Goal: Task Accomplishment & Management: Use online tool/utility

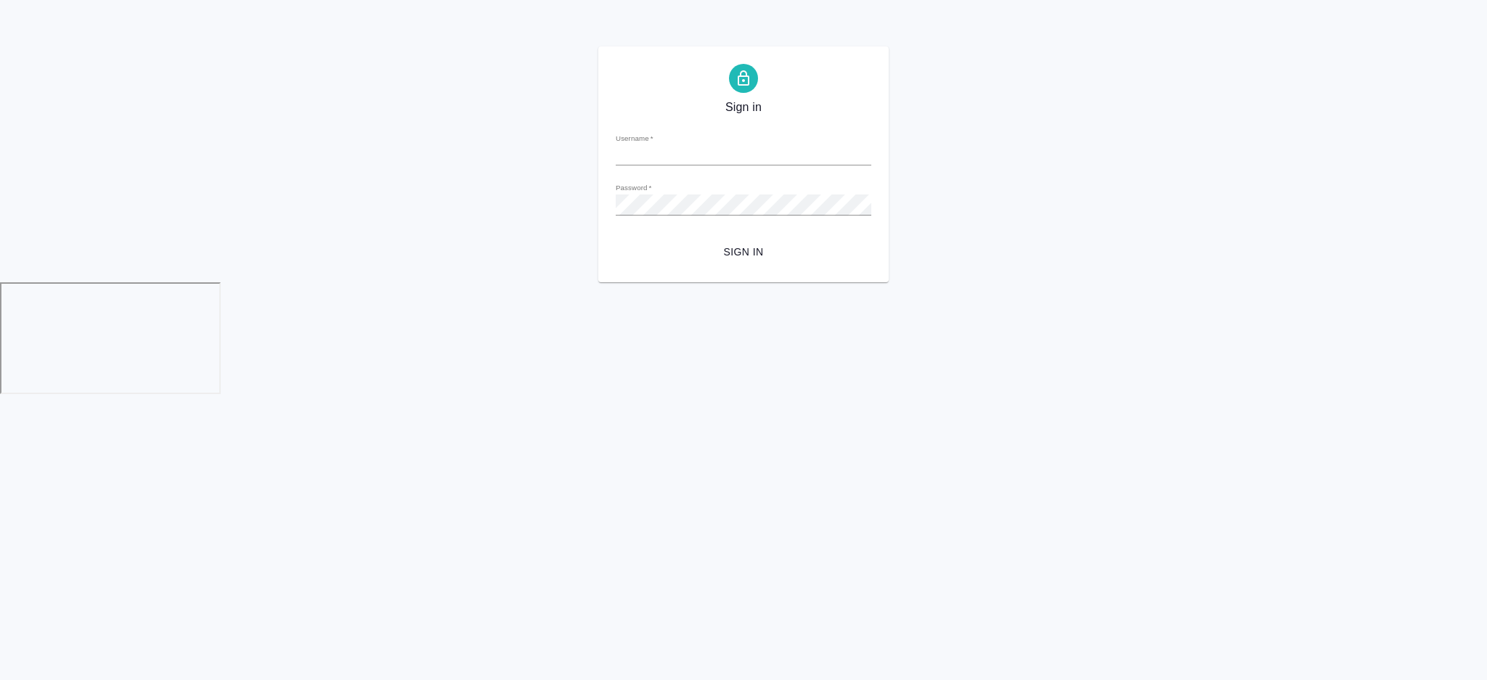
type input "[EMAIL_ADDRESS][DOMAIN_NAME]"
click at [733, 250] on span "Sign in" at bounding box center [743, 252] width 232 height 18
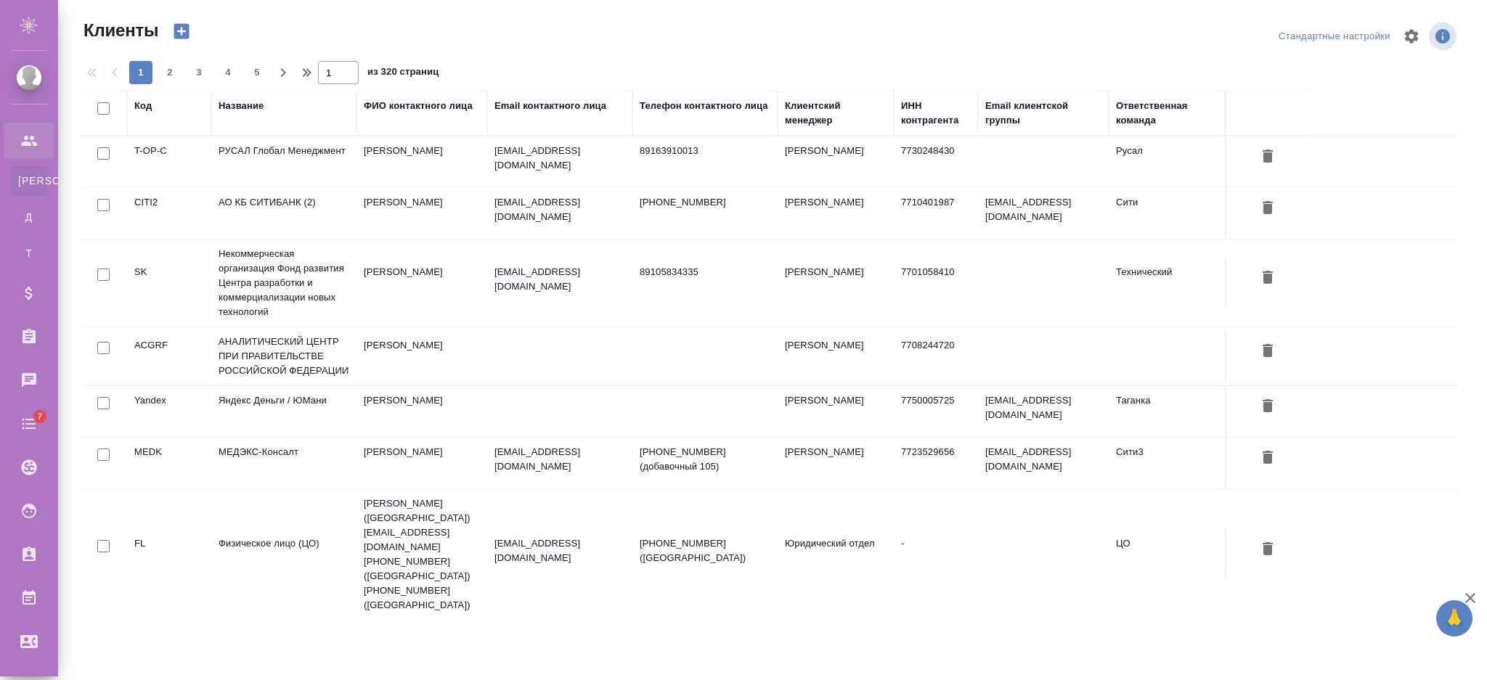
select select "RU"
click at [355, 206] on td "АО КБ СИТИБАНК (2)" at bounding box center [283, 213] width 145 height 51
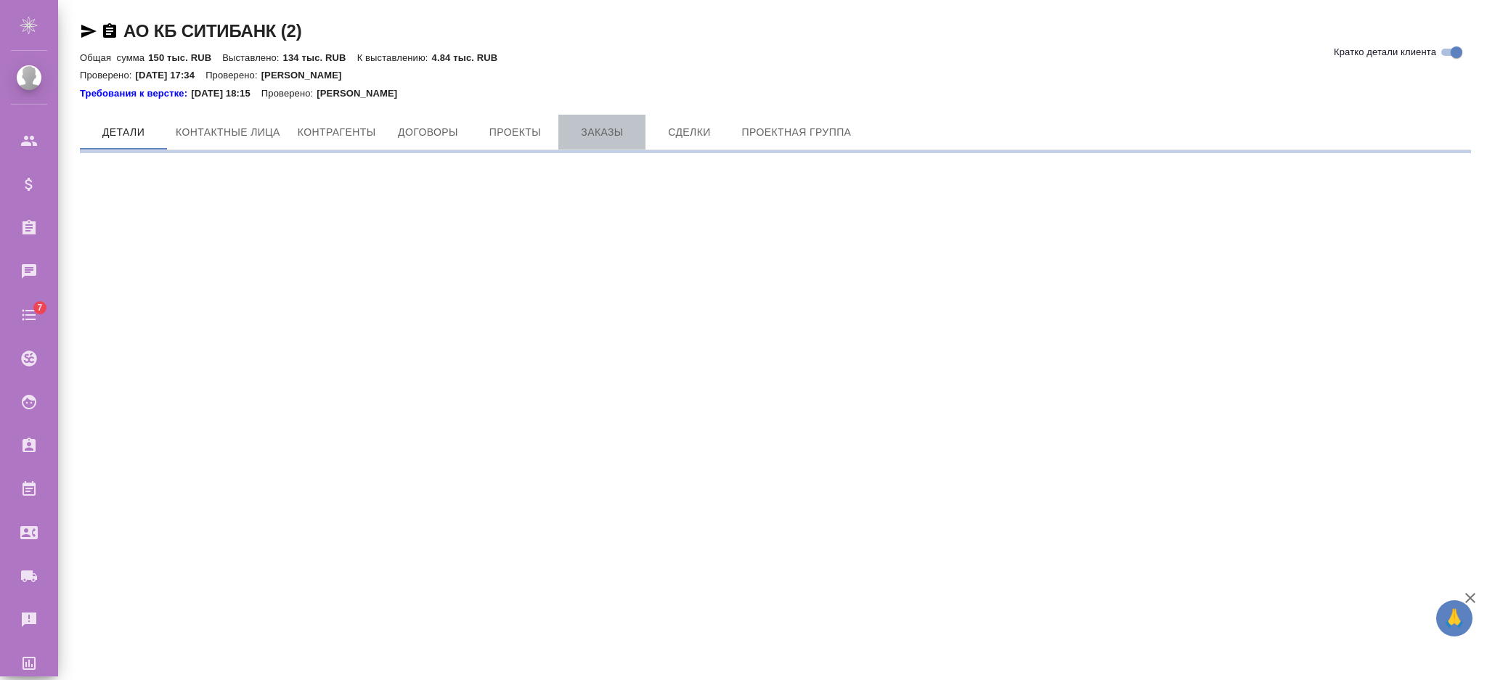
click at [599, 134] on span "Заказы" at bounding box center [602, 132] width 70 height 18
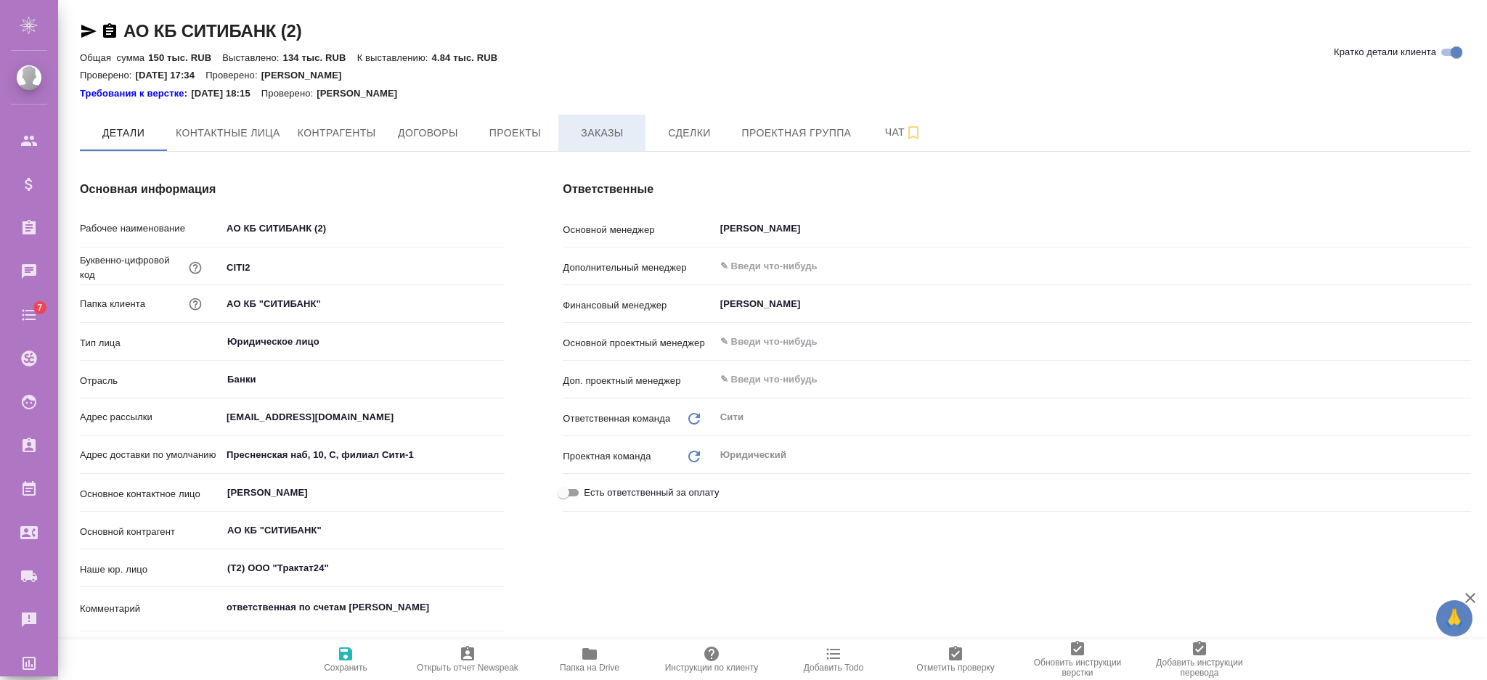
type textarea "x"
click at [599, 134] on span "Заказы" at bounding box center [602, 133] width 70 height 18
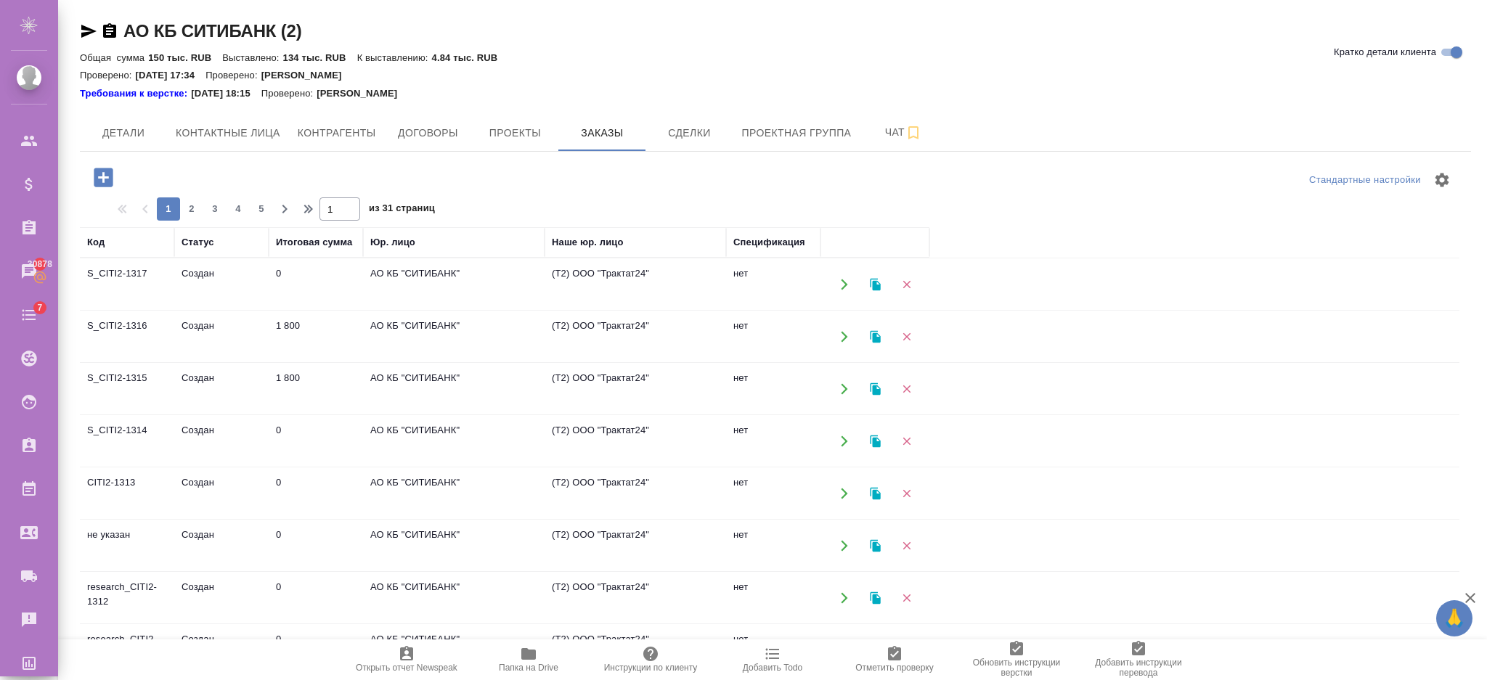
click at [339, 325] on td "1 800" at bounding box center [316, 337] width 94 height 51
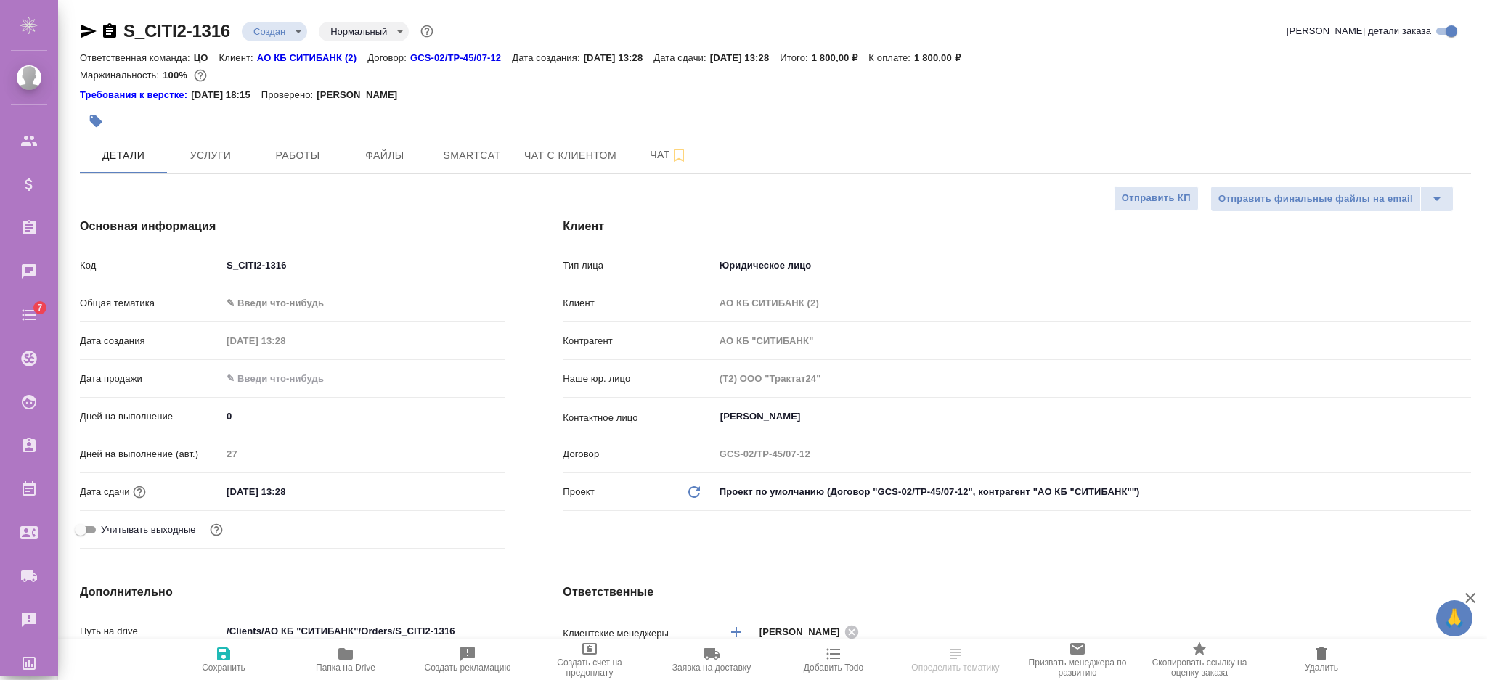
select select "RU"
click at [195, 156] on span "Услуги" at bounding box center [211, 156] width 70 height 18
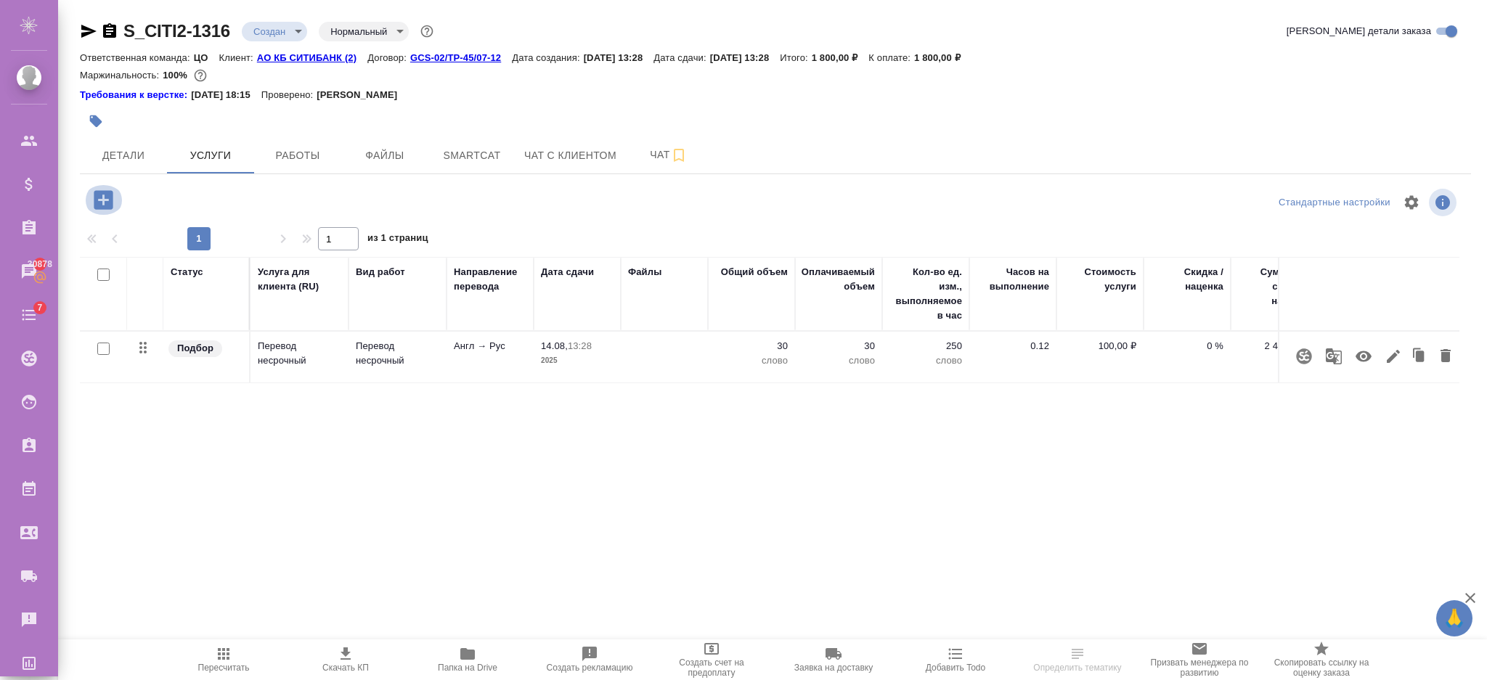
click at [106, 199] on icon "button" at bounding box center [103, 199] width 25 height 25
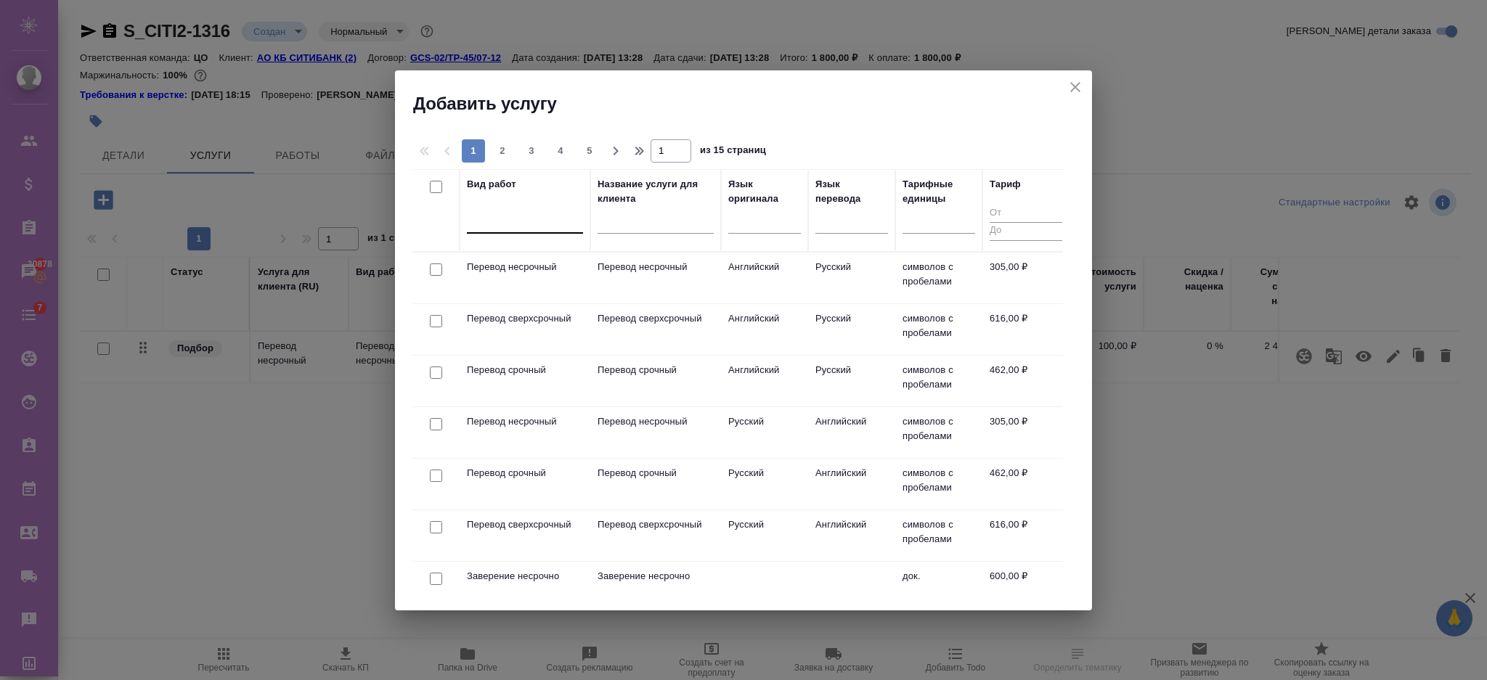
click at [497, 221] on div at bounding box center [525, 218] width 116 height 21
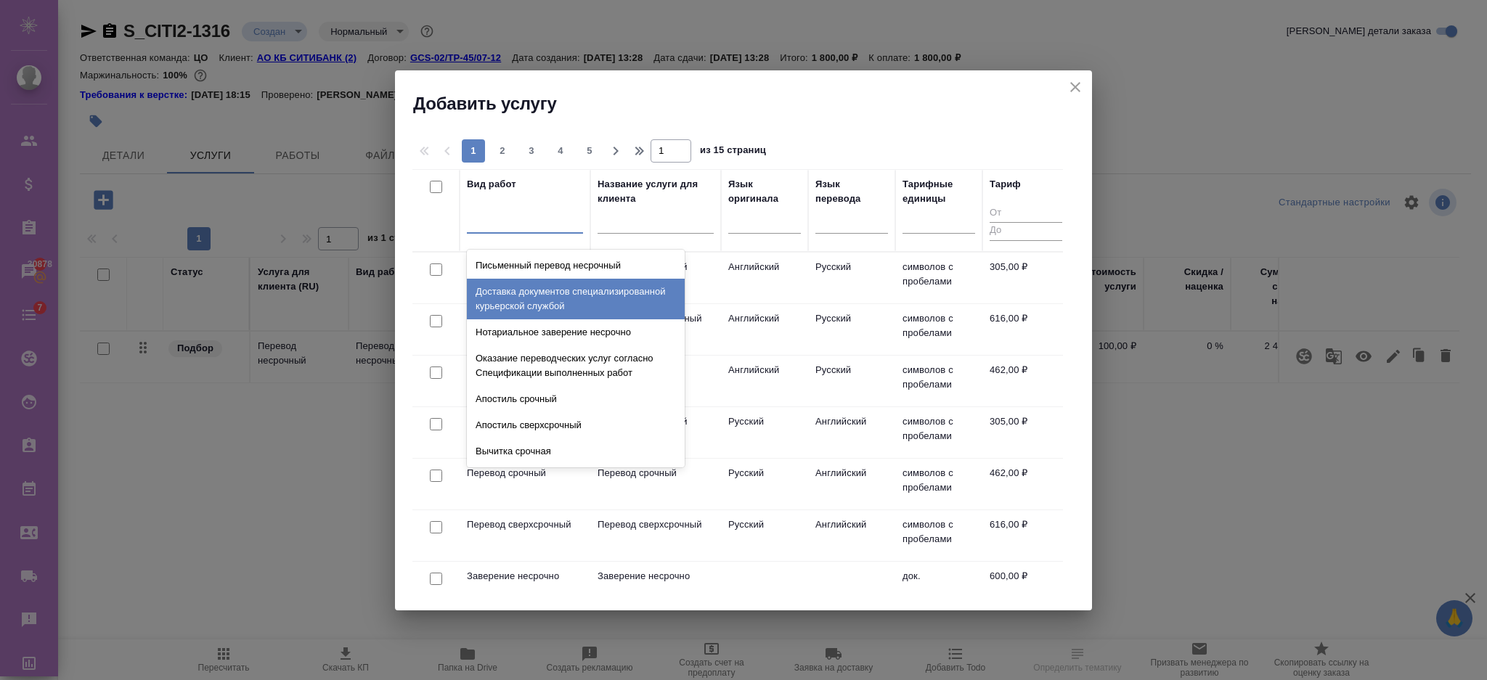
click at [504, 313] on div "Доставка документов специализированной курьерской службой" at bounding box center [576, 299] width 218 height 41
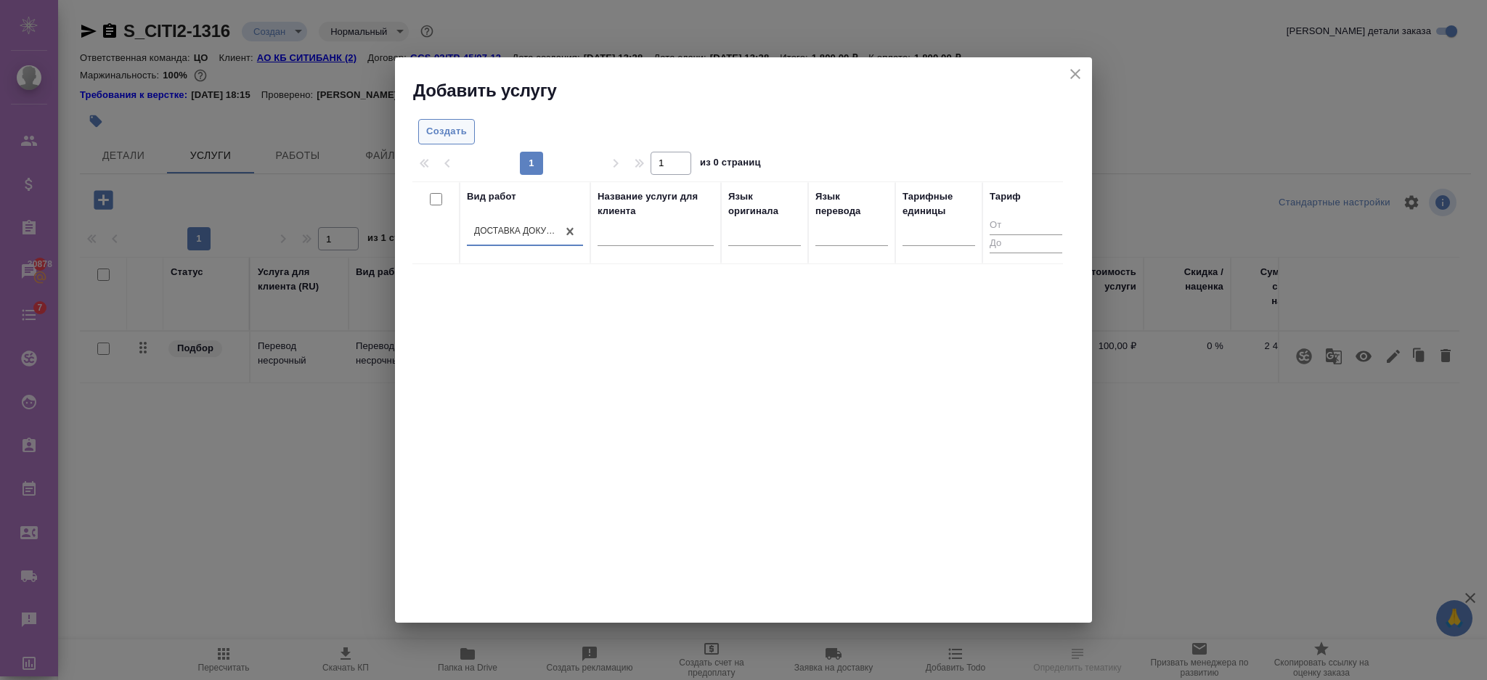
click at [446, 132] on span "Создать" at bounding box center [446, 131] width 41 height 17
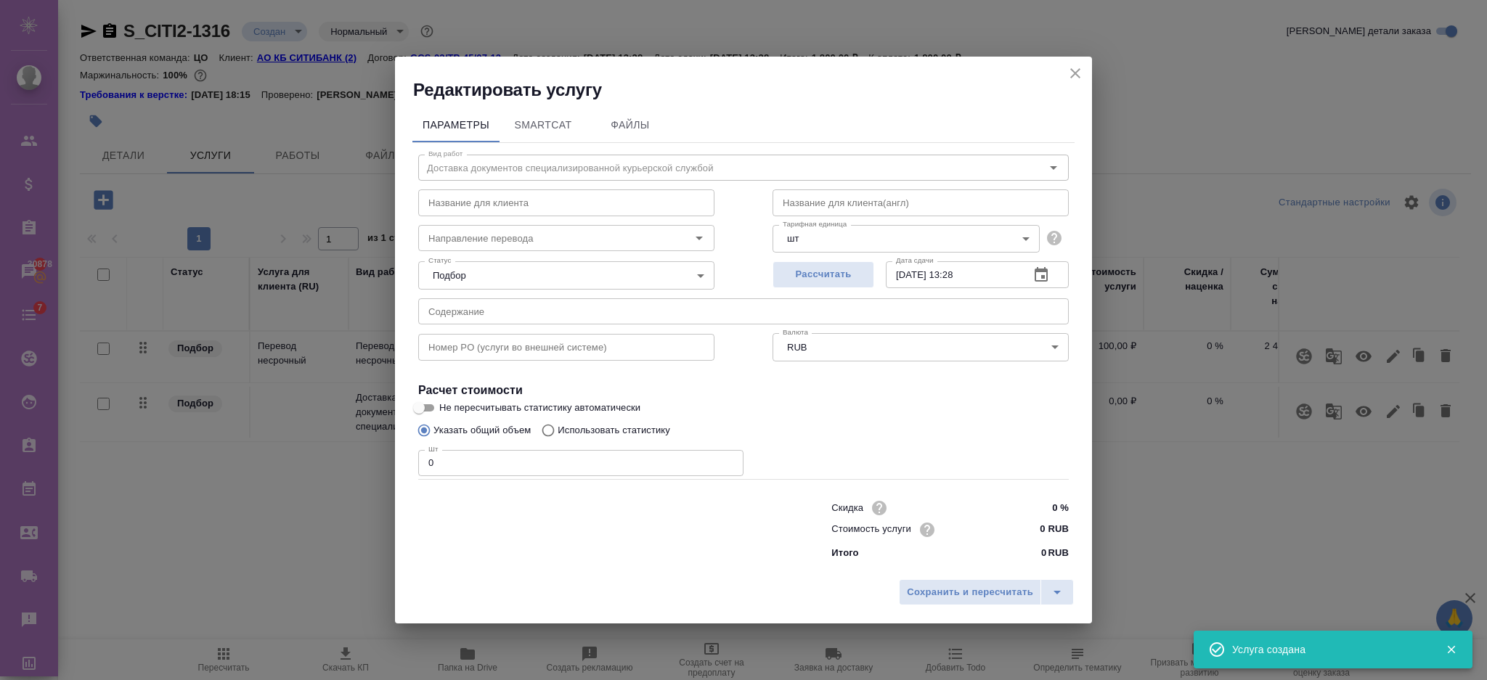
click at [1028, 240] on body "🙏 .cls-1 fill:#fff; AWATERA Semenets Irina Клиенты Спецификации Заказы 30878 Ча…" at bounding box center [743, 398] width 1487 height 797
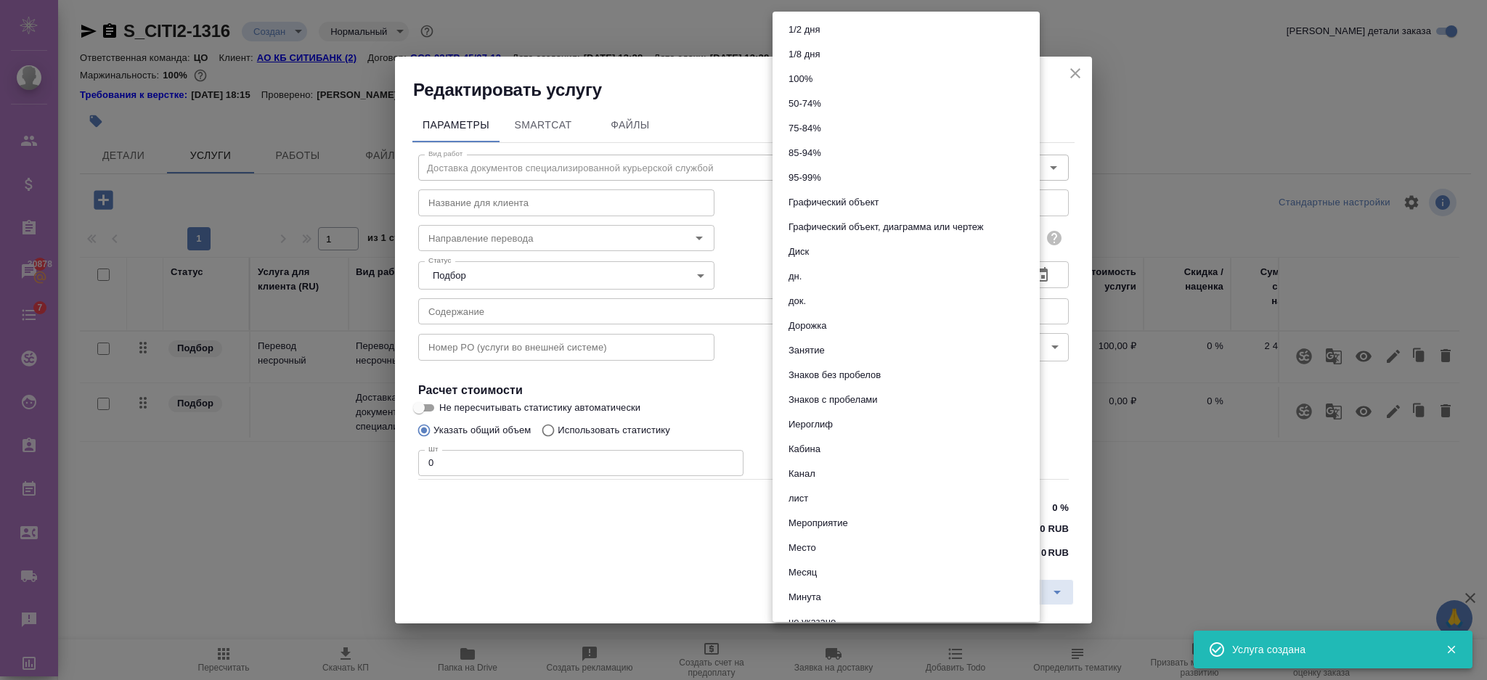
scroll to position [635, 0]
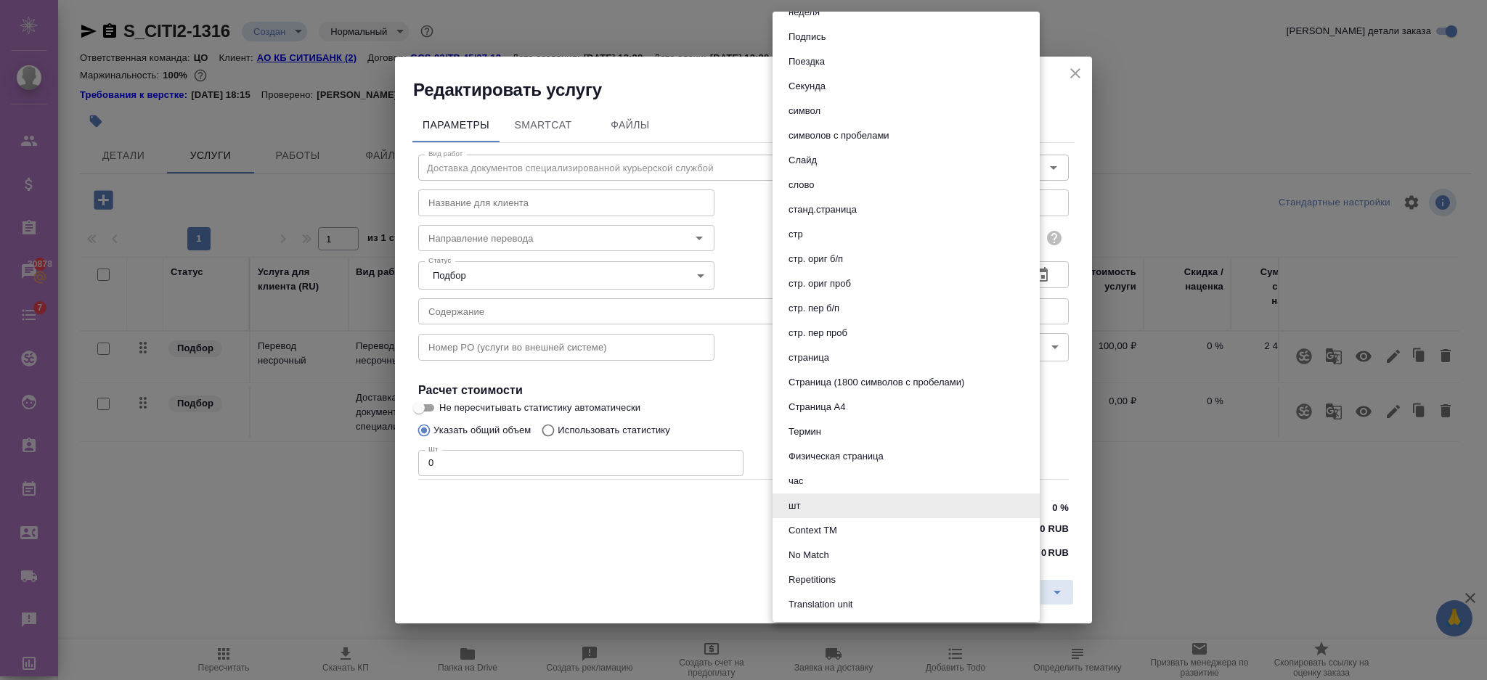
click at [1061, 108] on div at bounding box center [743, 340] width 1487 height 680
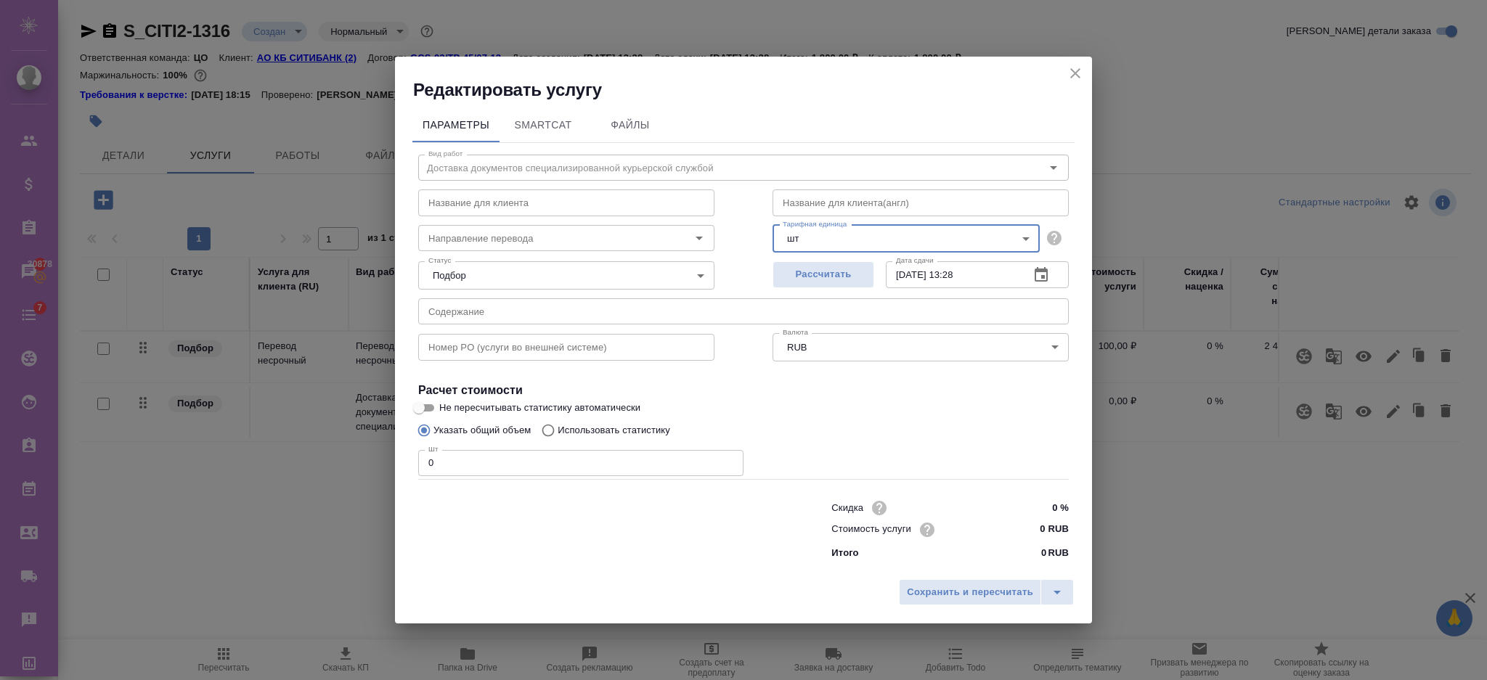
click at [1077, 78] on icon "close" at bounding box center [1075, 73] width 17 height 17
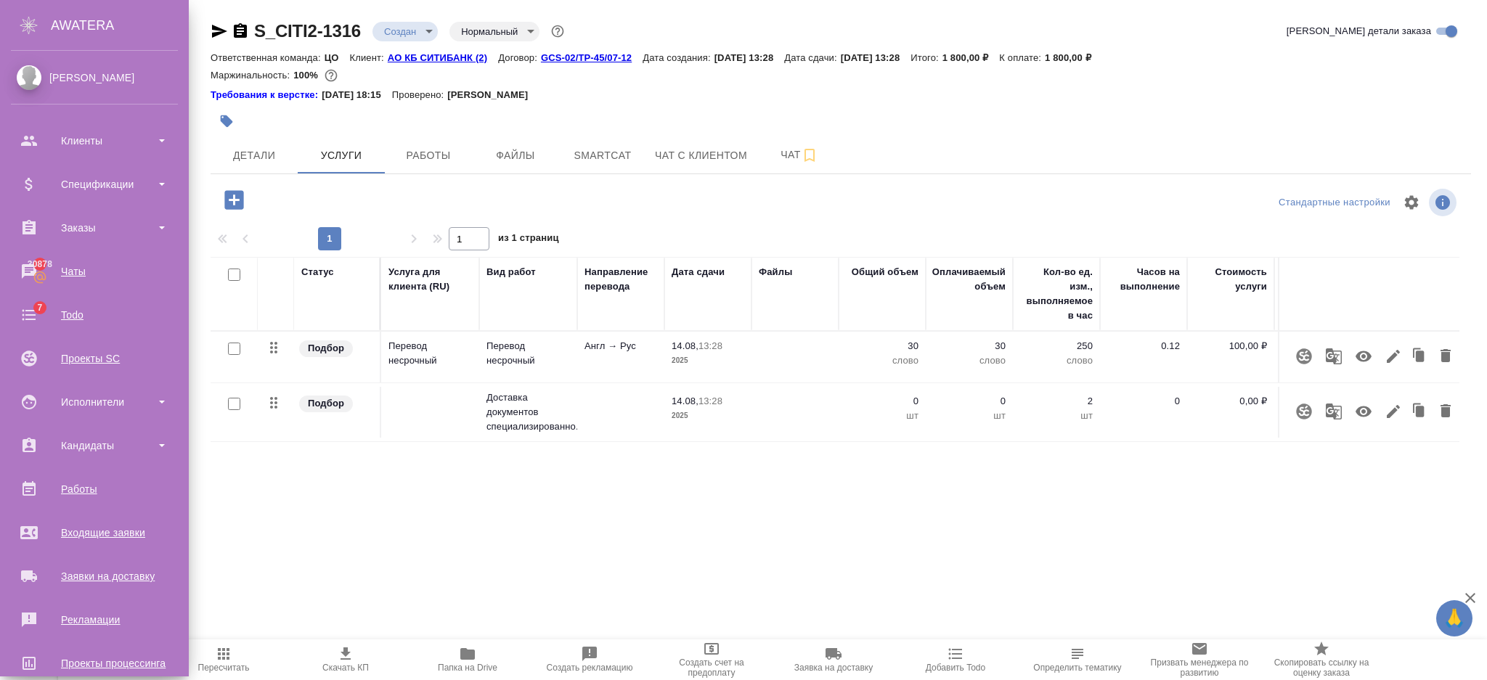
scroll to position [157, 0]
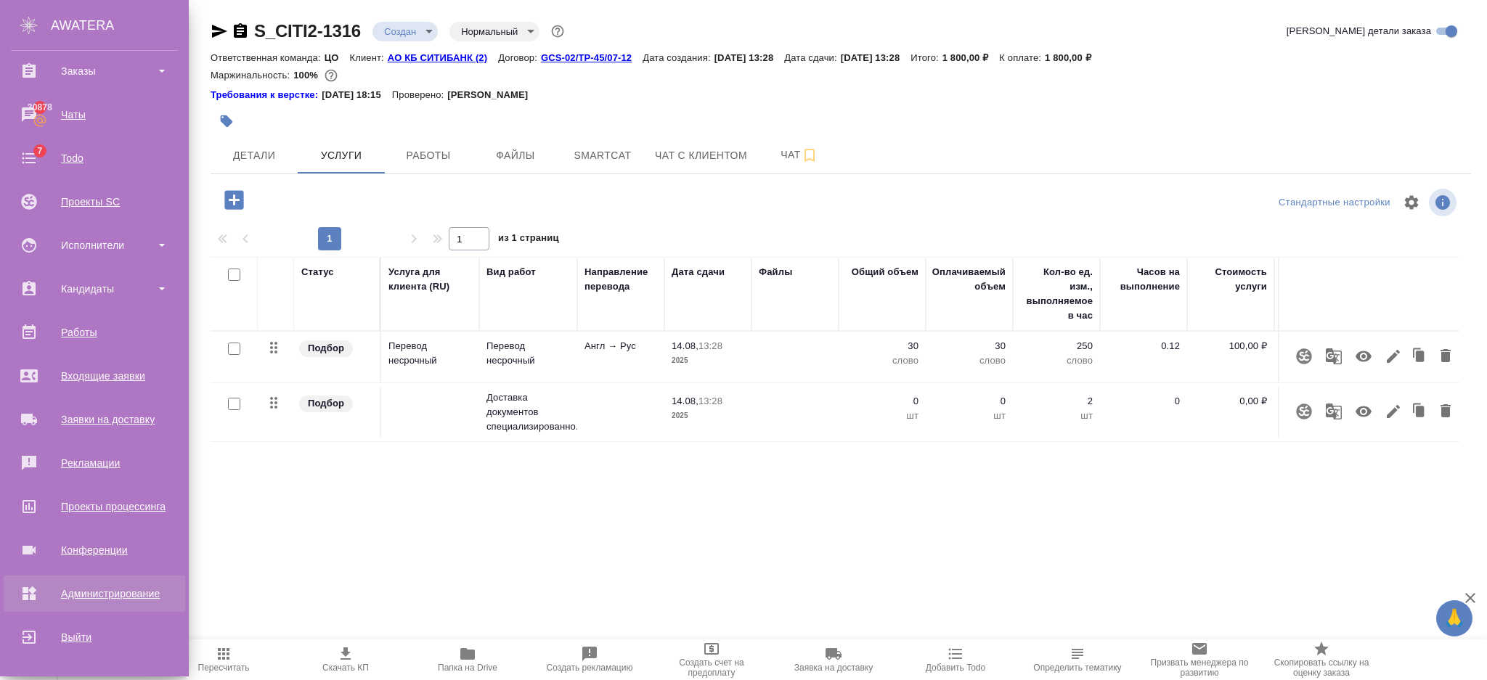
click at [35, 589] on div "Администрирование" at bounding box center [94, 594] width 167 height 22
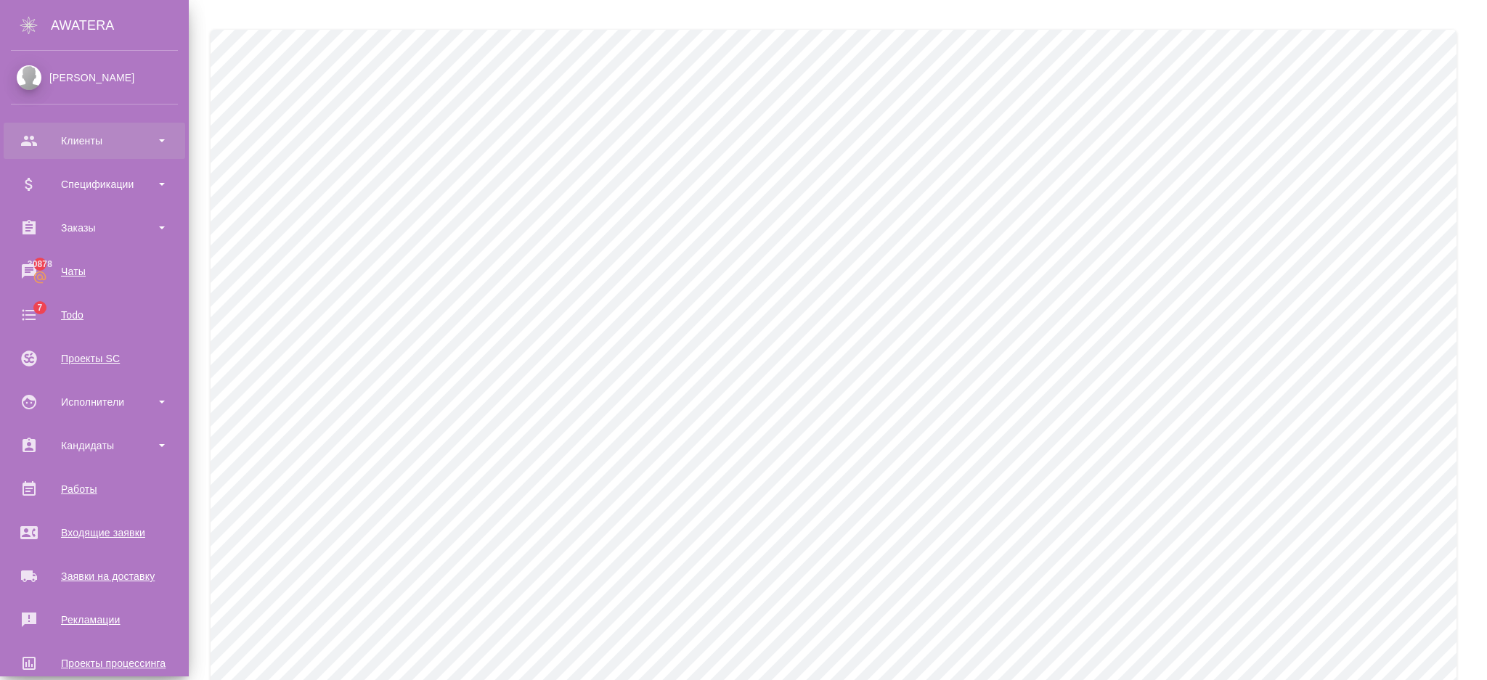
click at [44, 145] on div "Клиенты" at bounding box center [94, 141] width 167 height 22
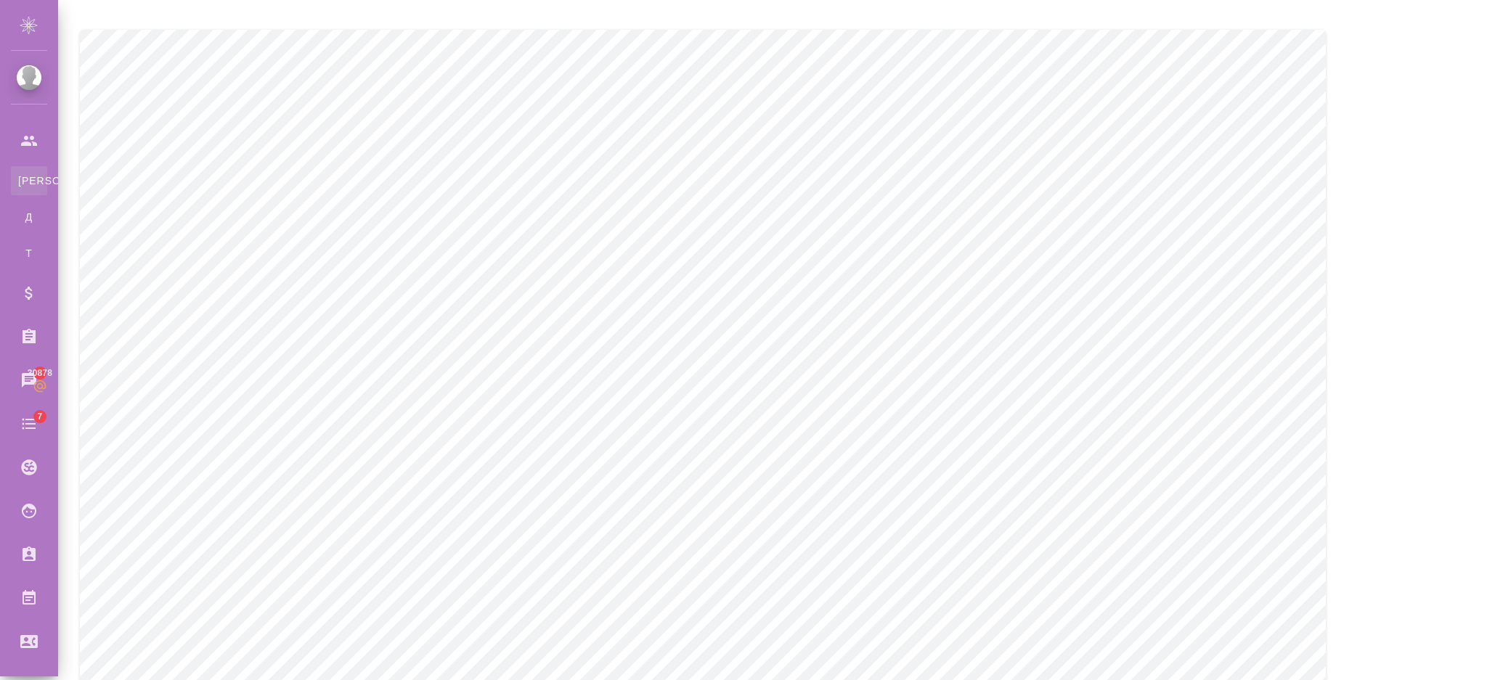
click at [22, 179] on div "Клиенты" at bounding box center [11, 181] width 22 height 15
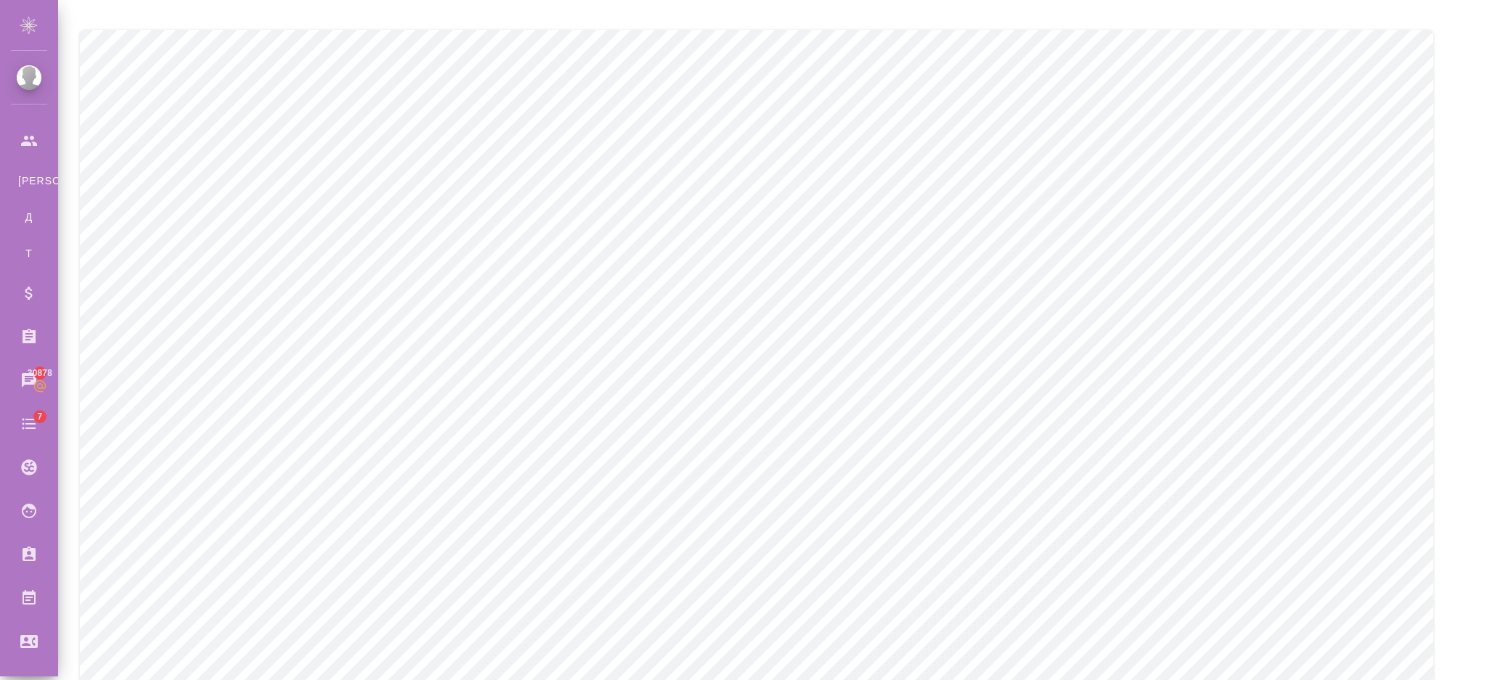
select select "RU"
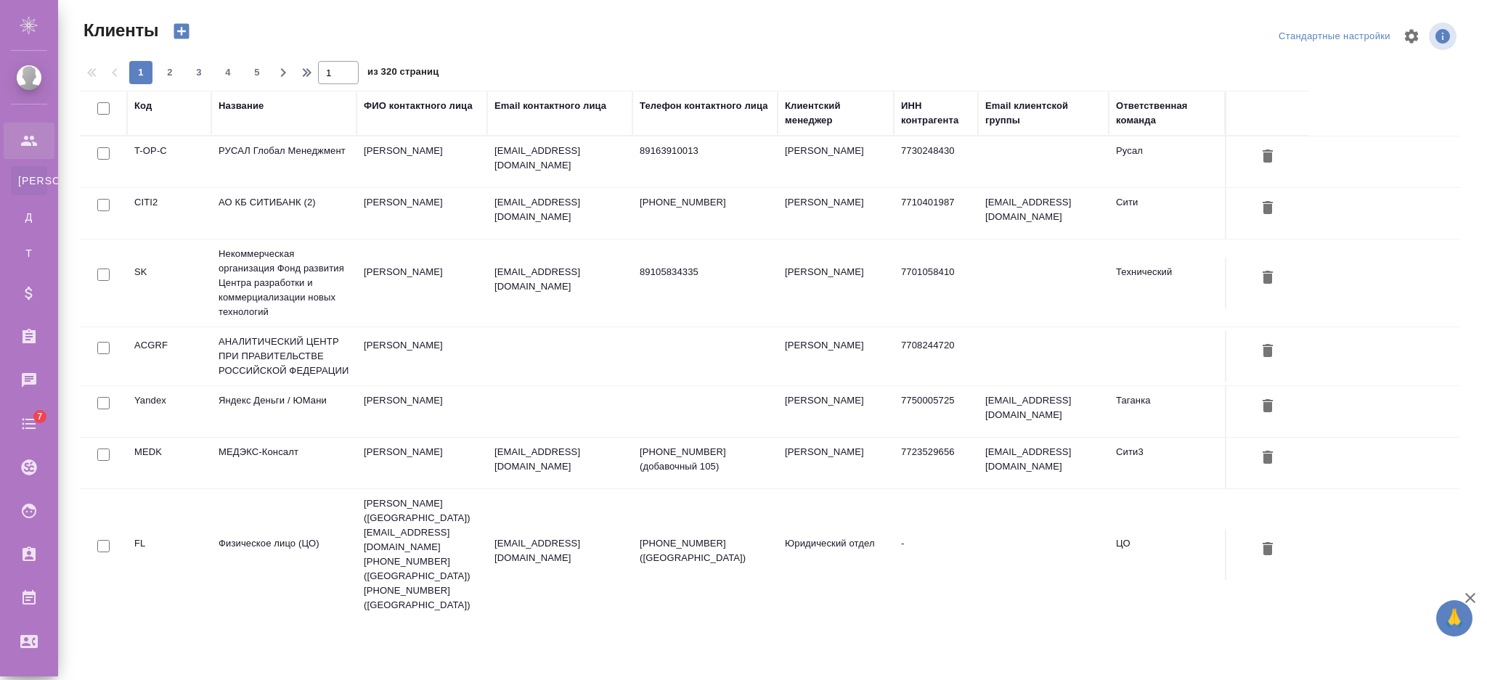
click at [294, 203] on td "АО КБ СИТИБАНК (2)" at bounding box center [283, 213] width 145 height 51
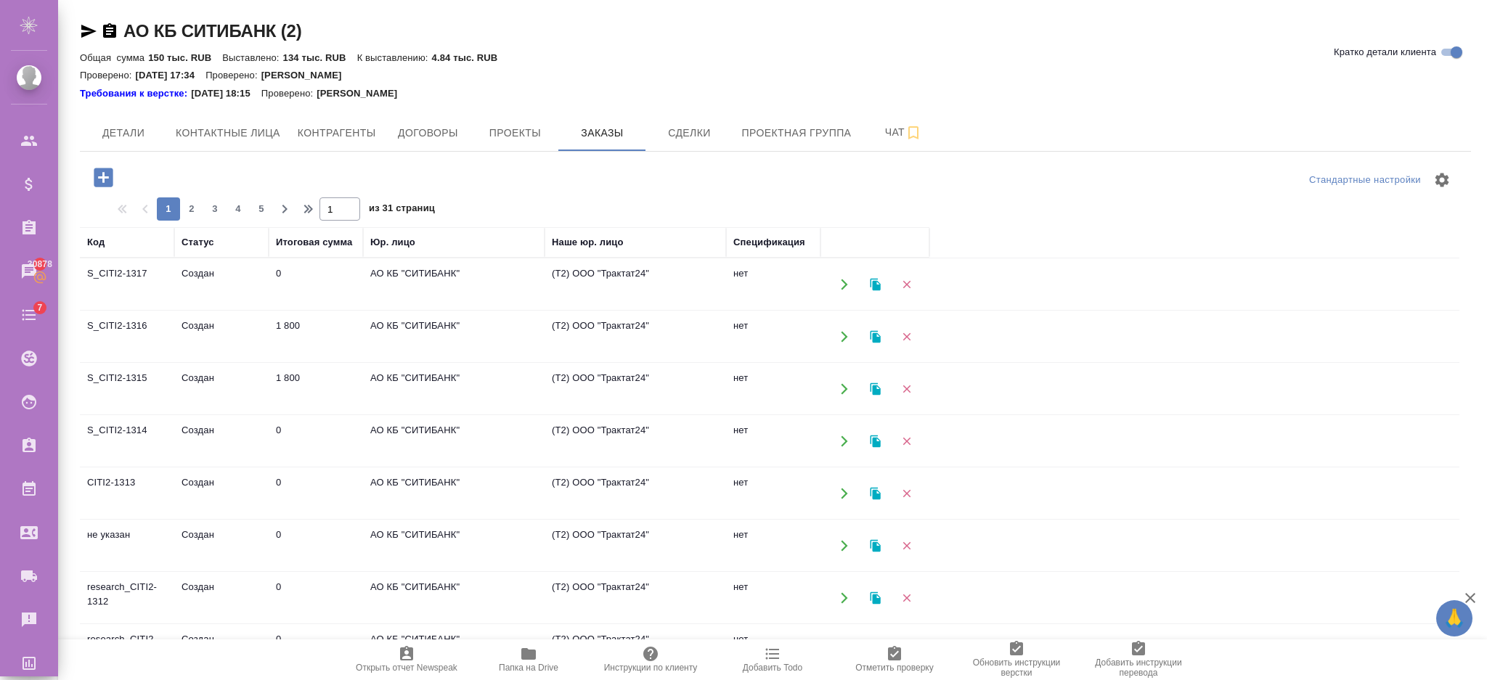
click at [410, 341] on td "АО КБ "СИТИБАНК"" at bounding box center [454, 337] width 182 height 51
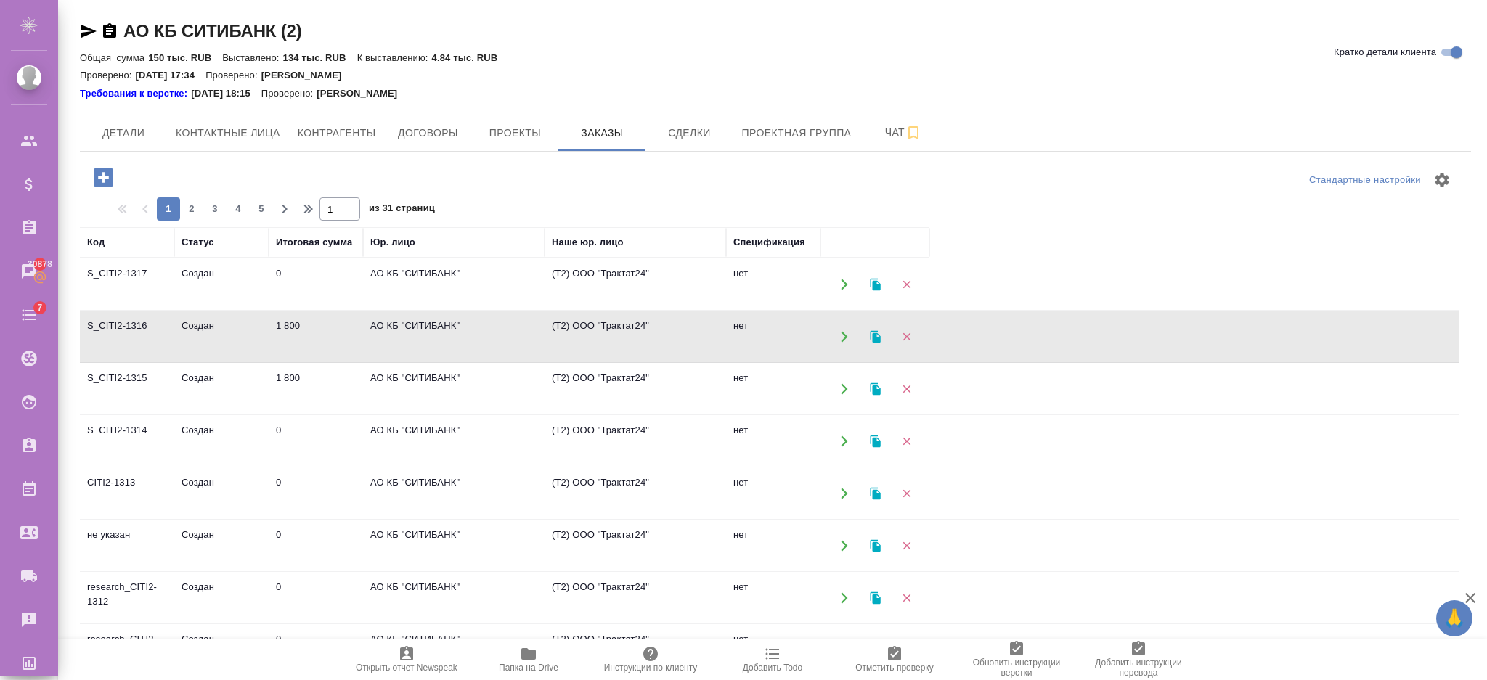
click at [410, 341] on td "АО КБ "СИТИБАНК"" at bounding box center [454, 337] width 182 height 51
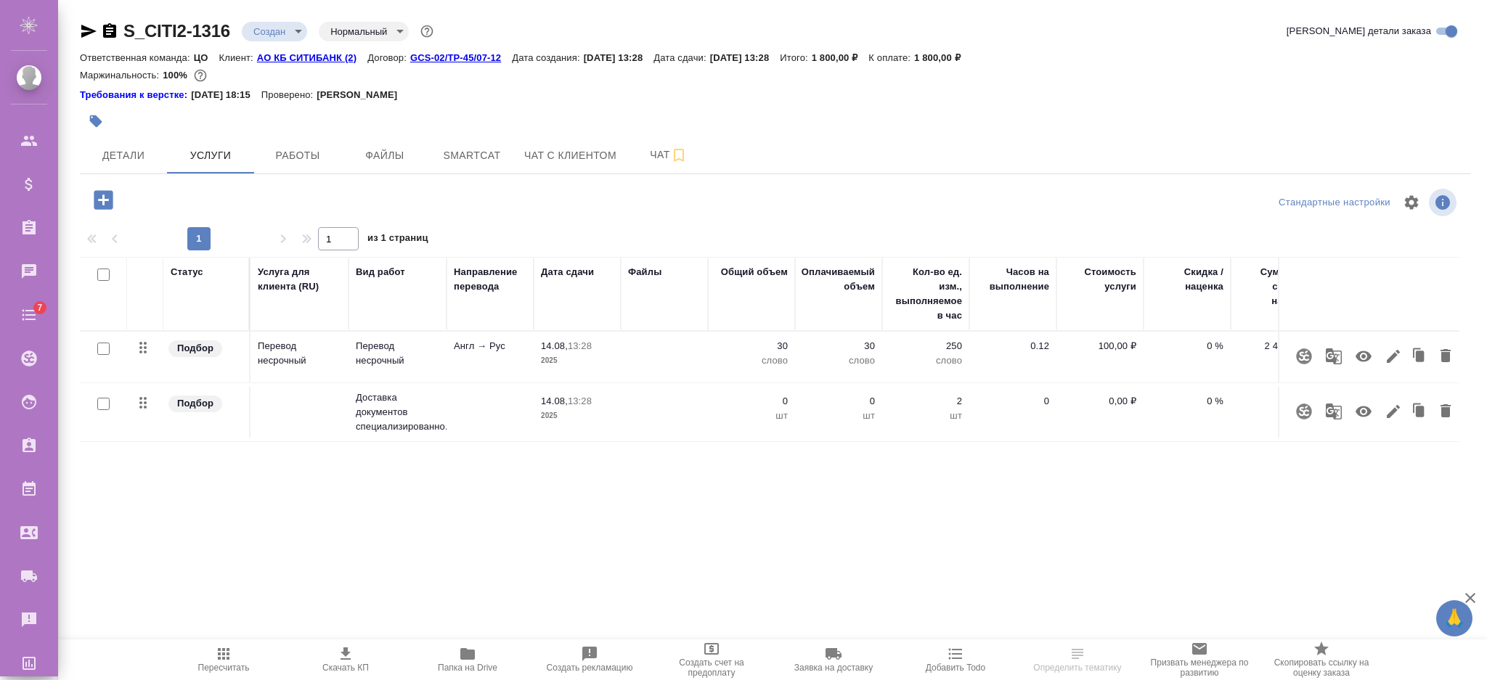
click at [102, 200] on icon "button" at bounding box center [103, 199] width 25 height 25
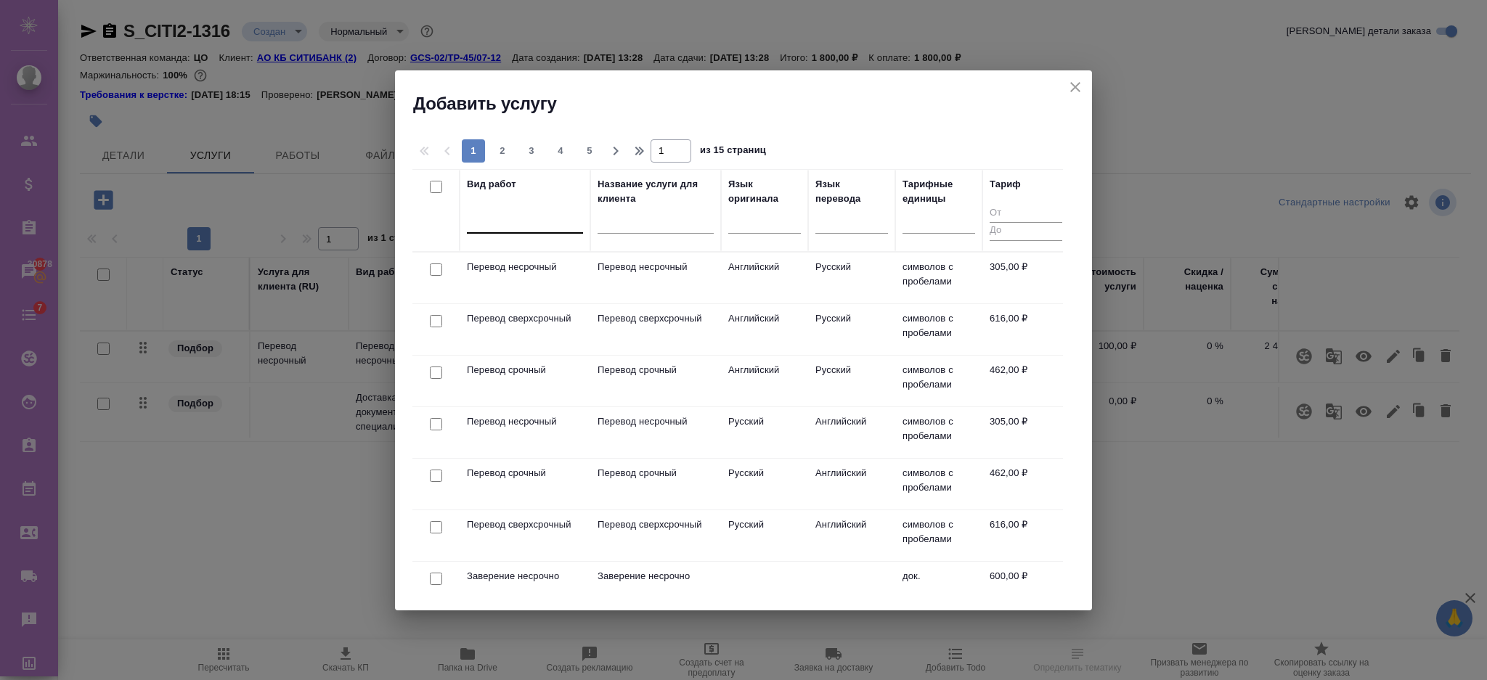
click at [476, 221] on div at bounding box center [525, 218] width 116 height 21
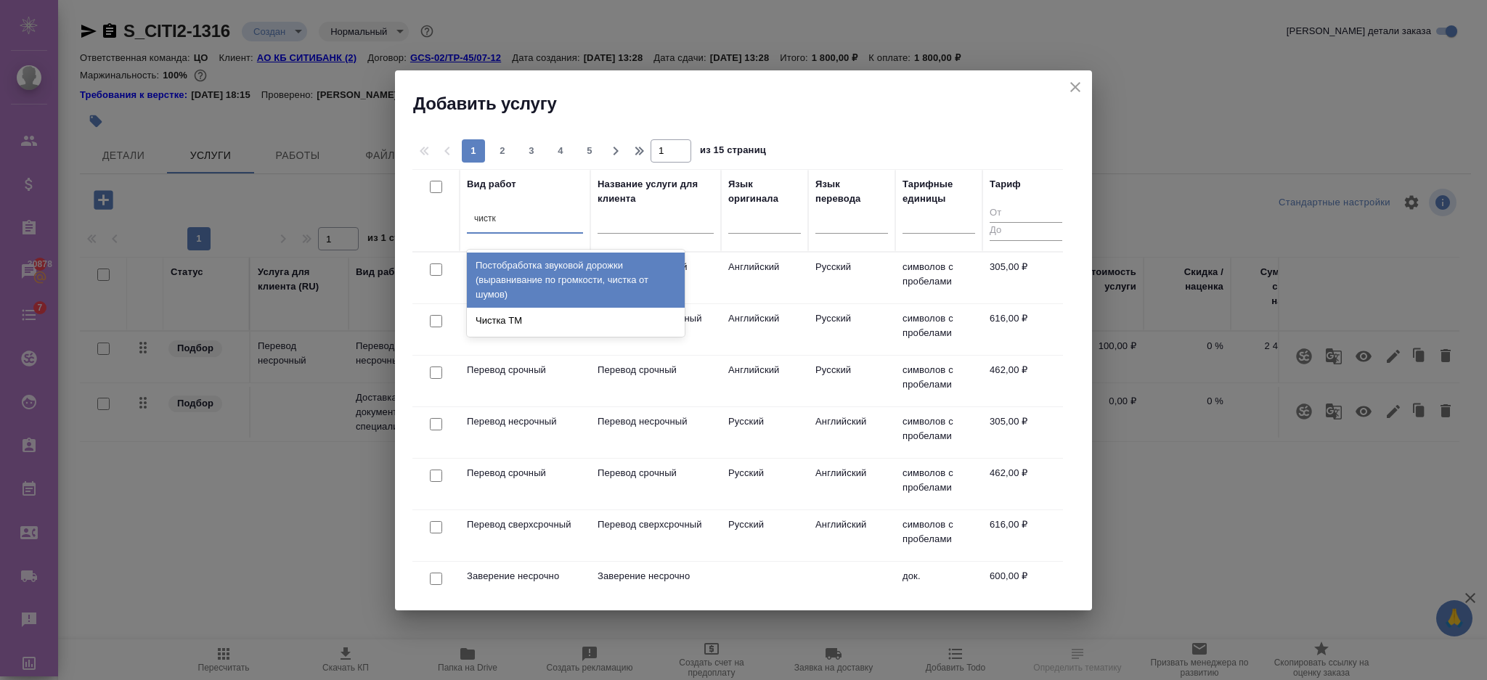
type input "чистка"
click at [528, 306] on div "Постобработка звуковой дорожки (выравнивание по громкости, чистка от шумов)" at bounding box center [576, 280] width 218 height 55
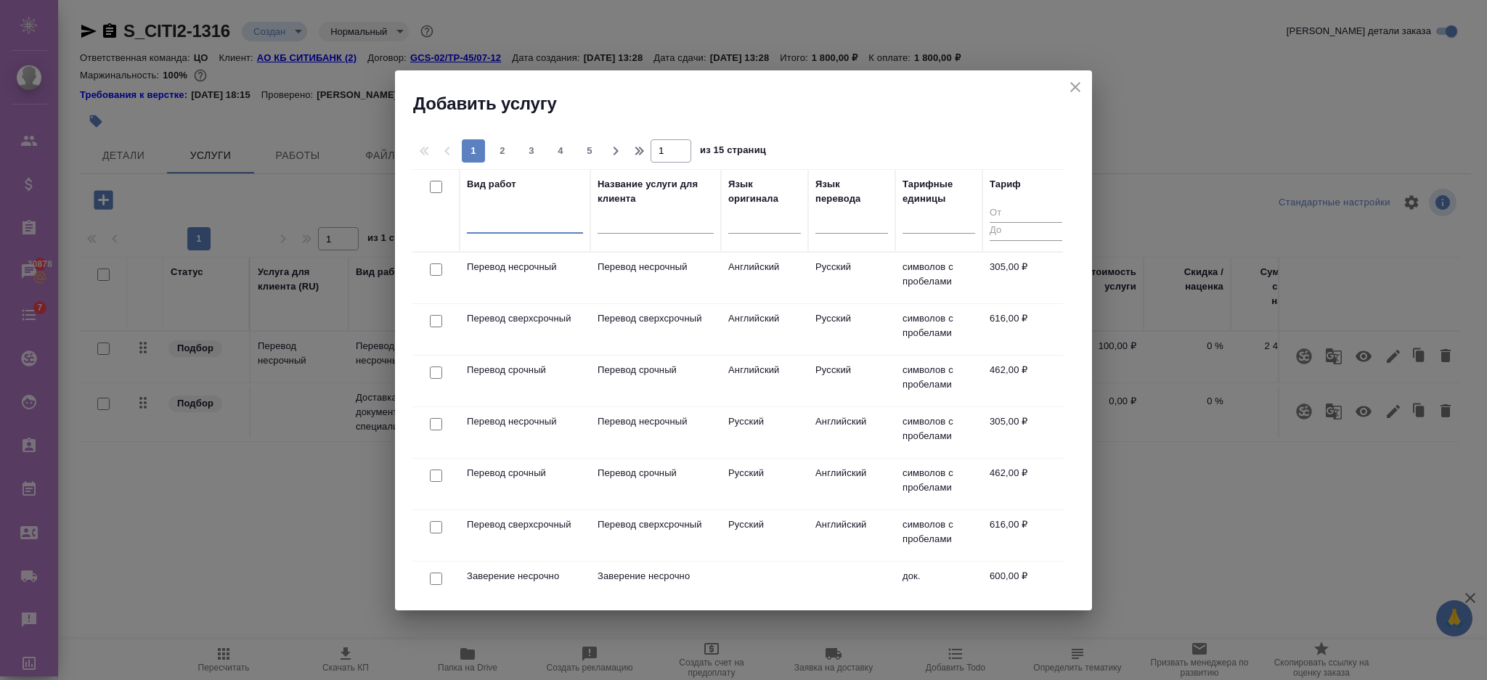
click at [518, 233] on div "option Постобработка звуковой дорожки (выравнивание по громкости, чистка от шум…" at bounding box center [525, 225] width 116 height 38
click at [517, 221] on div at bounding box center [525, 218] width 116 height 21
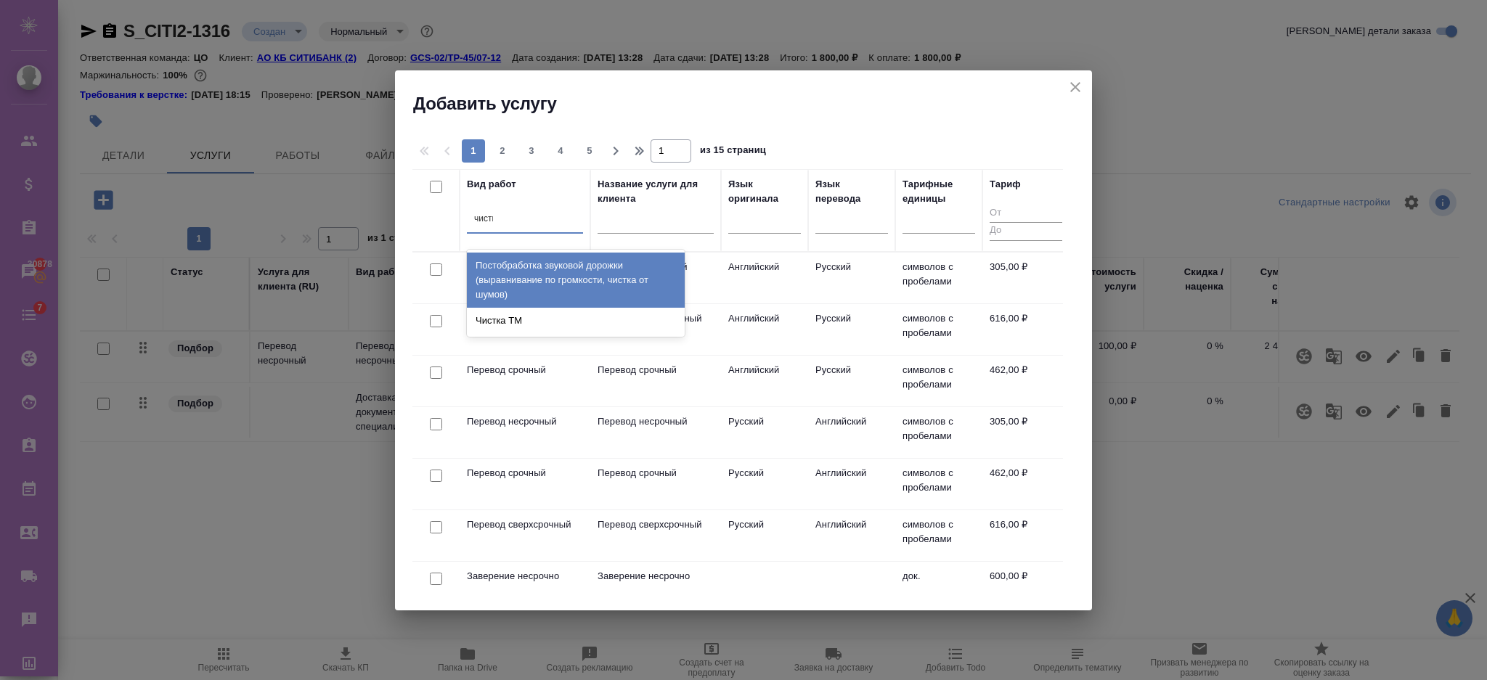
type input "чистка"
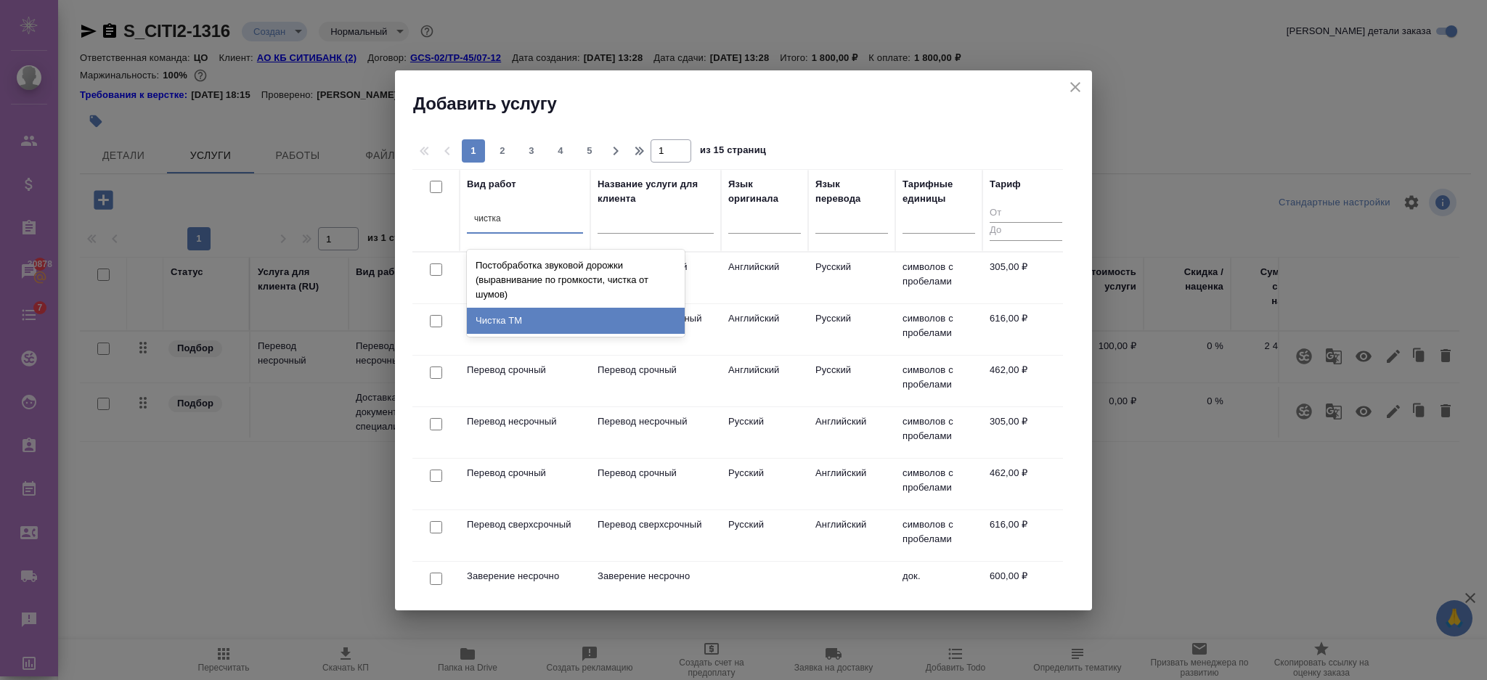
click at [517, 311] on div "Чистка ТМ" at bounding box center [576, 321] width 218 height 26
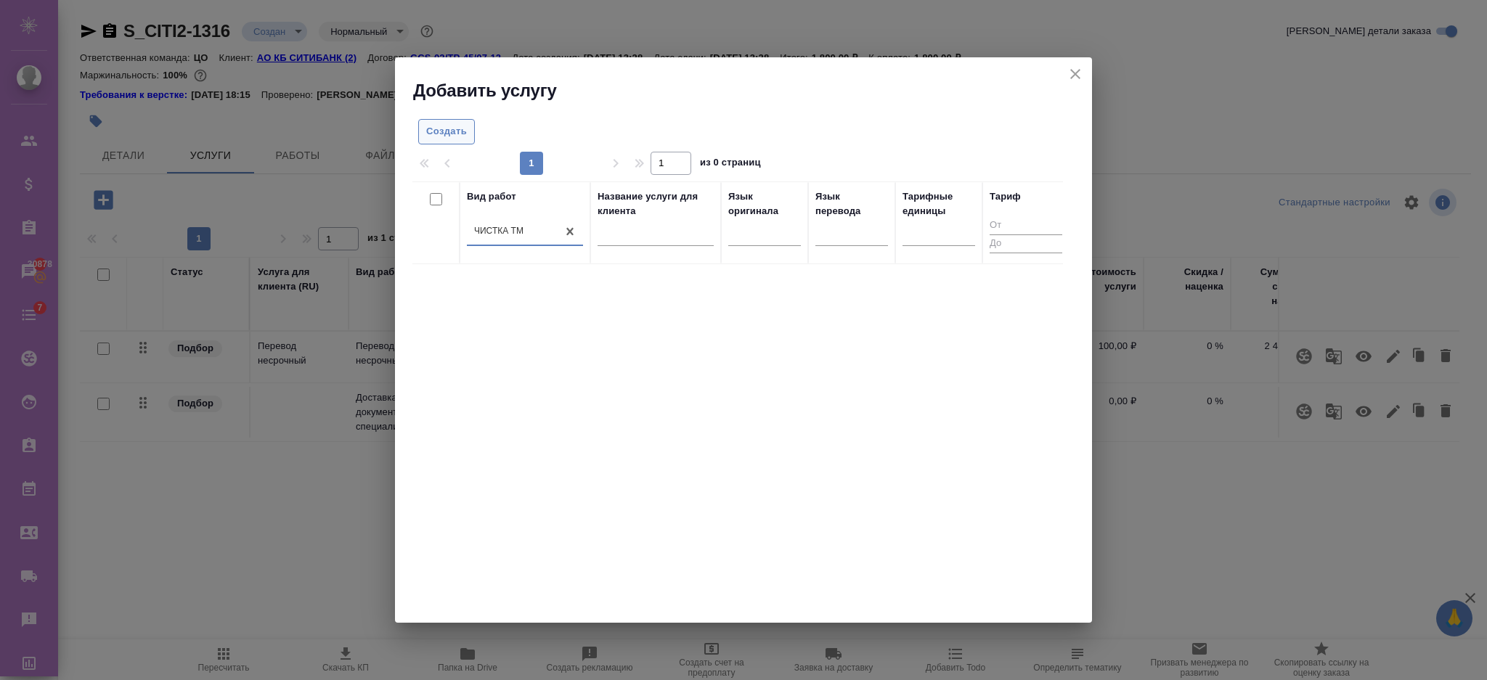
click at [430, 131] on span "Создать" at bounding box center [446, 131] width 41 height 17
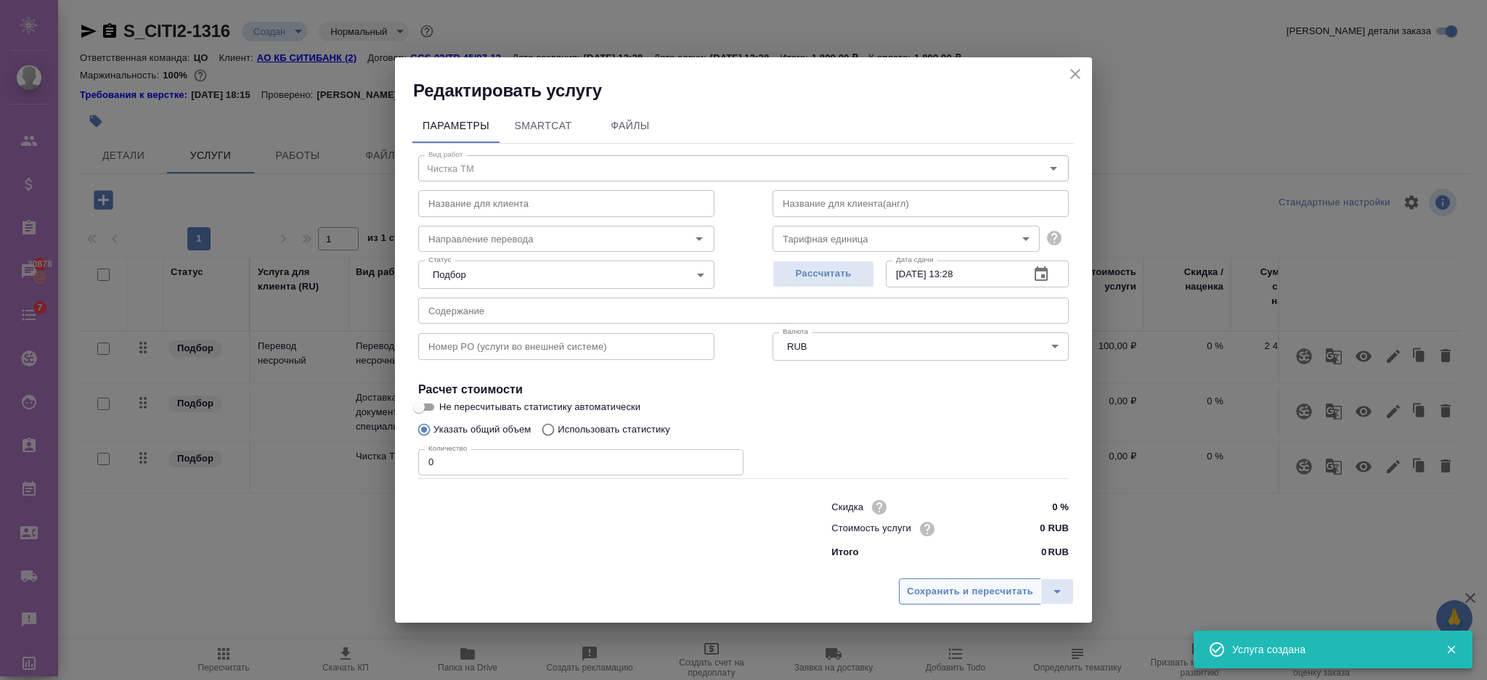
click at [930, 587] on span "Сохранить и пересчитать" at bounding box center [970, 592] width 126 height 17
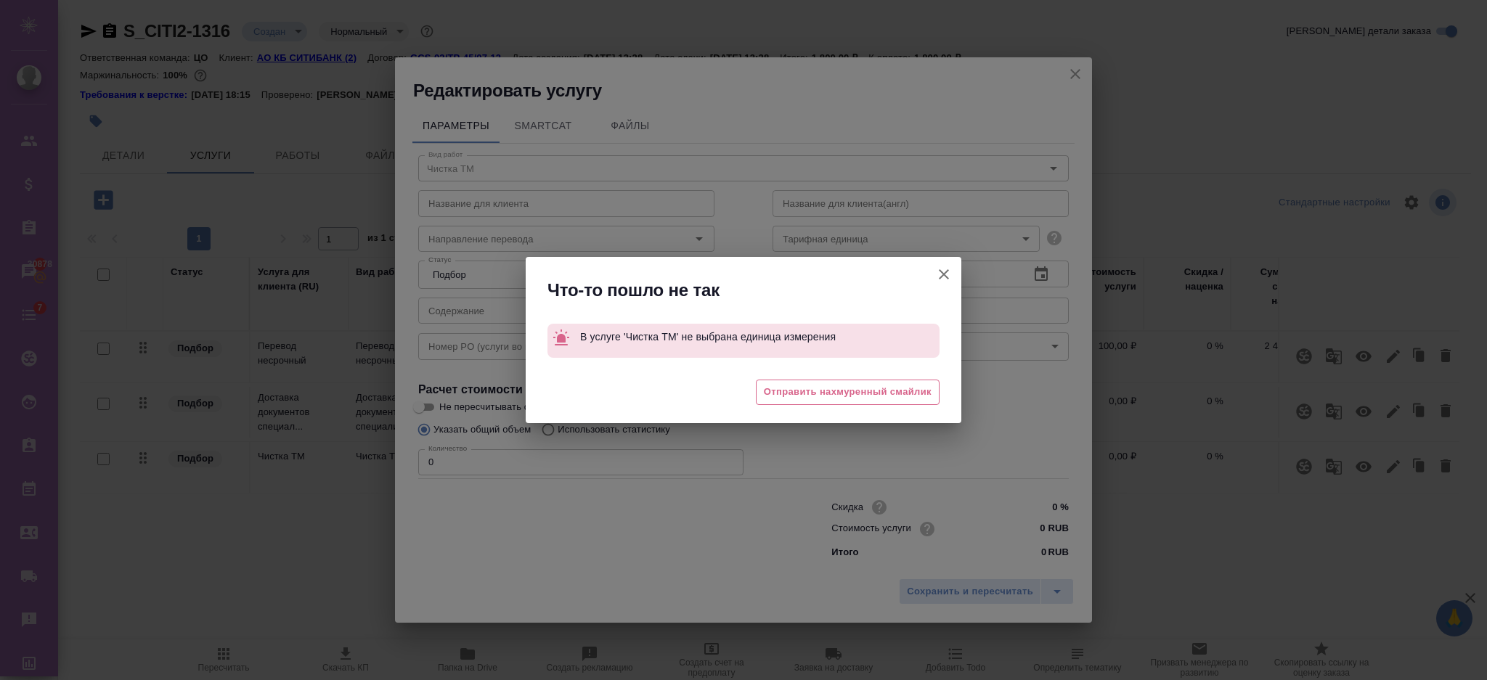
click at [949, 275] on icon "button" at bounding box center [943, 274] width 17 height 17
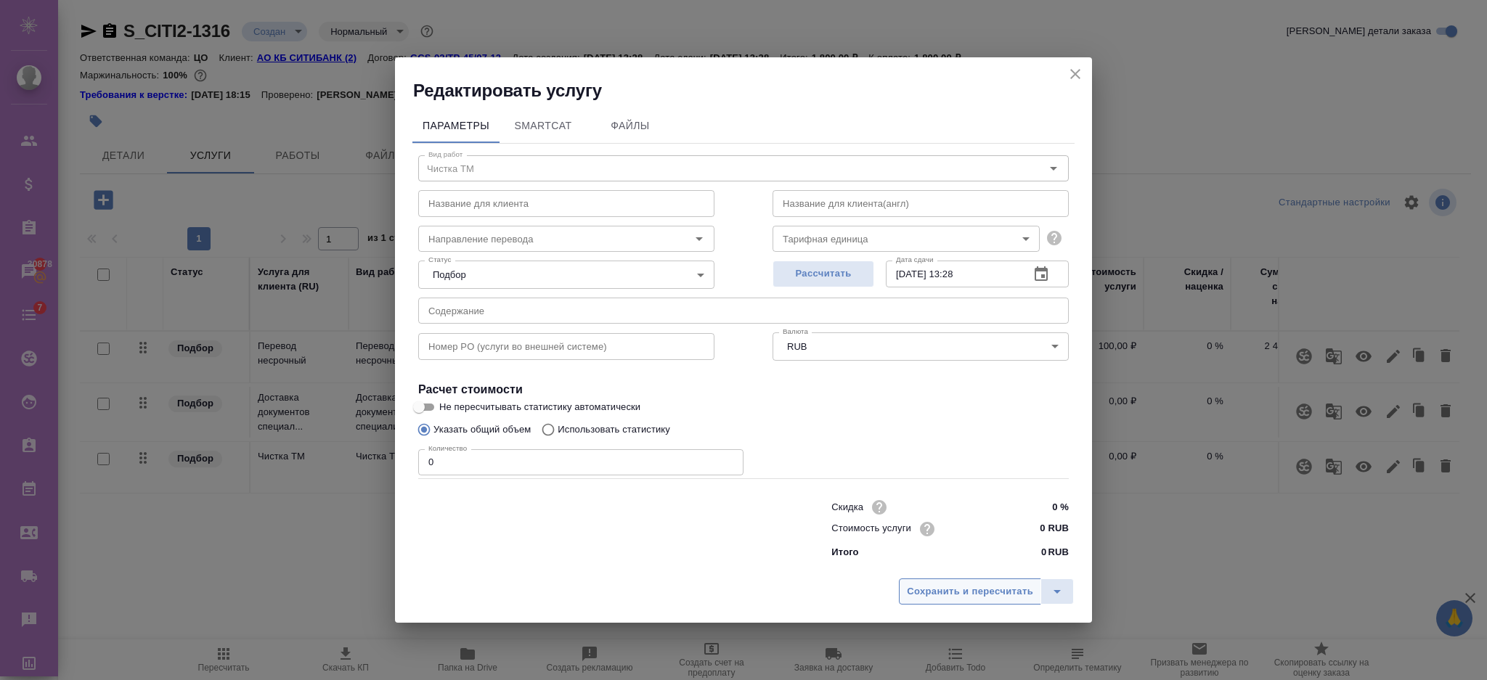
click at [938, 587] on span "Сохранить и пересчитать" at bounding box center [970, 592] width 126 height 17
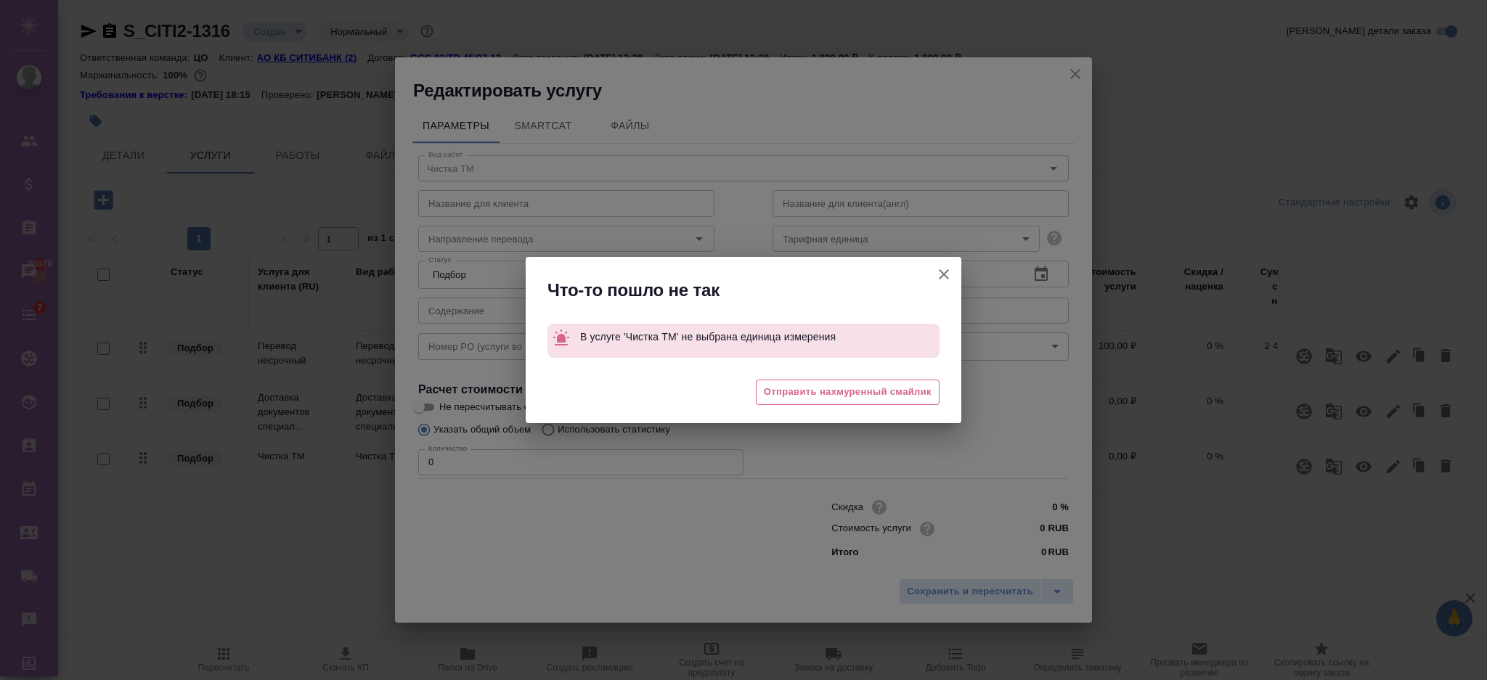
drag, startPoint x: 934, startPoint y: 266, endPoint x: 1049, endPoint y: 176, distance: 145.9
click at [934, 267] on button "Не пересчитывать статистику автоматически" at bounding box center [944, 274] width 35 height 35
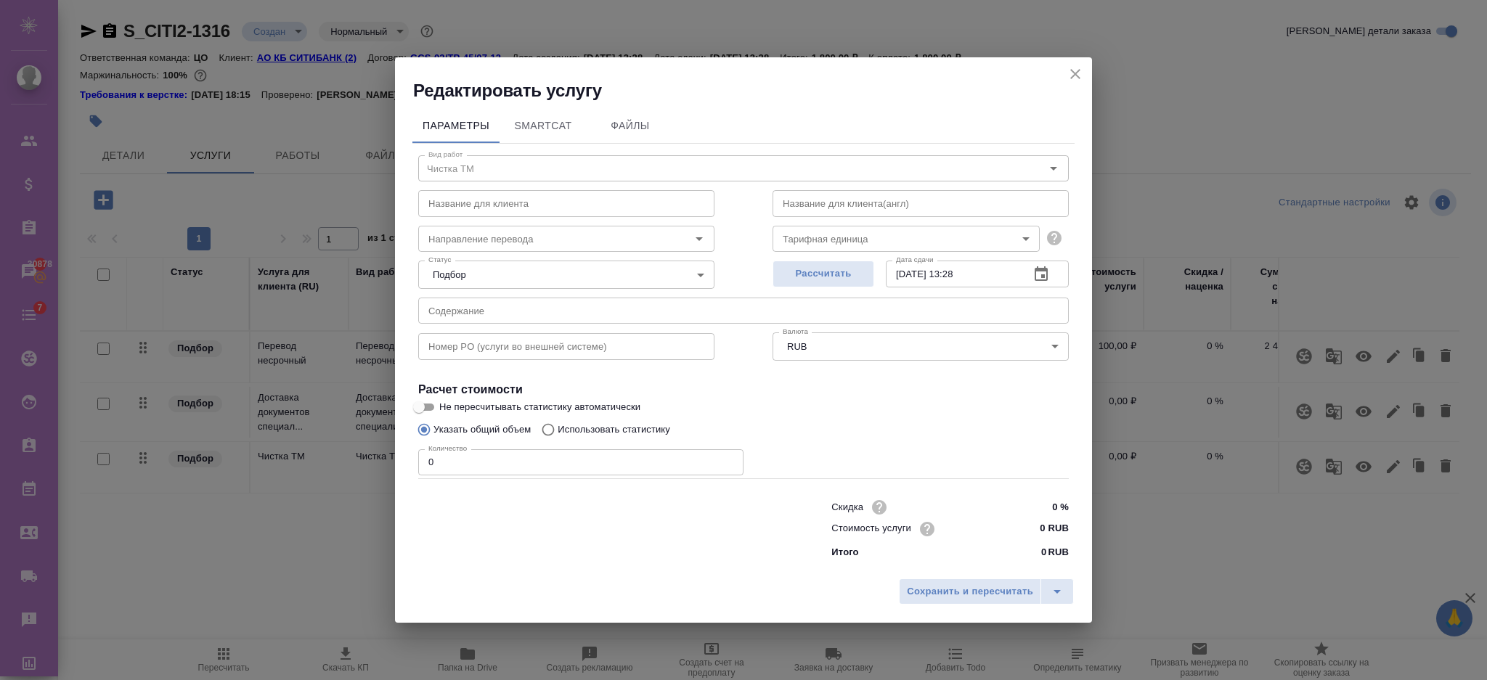
click at [1075, 79] on icon "close" at bounding box center [1075, 73] width 17 height 17
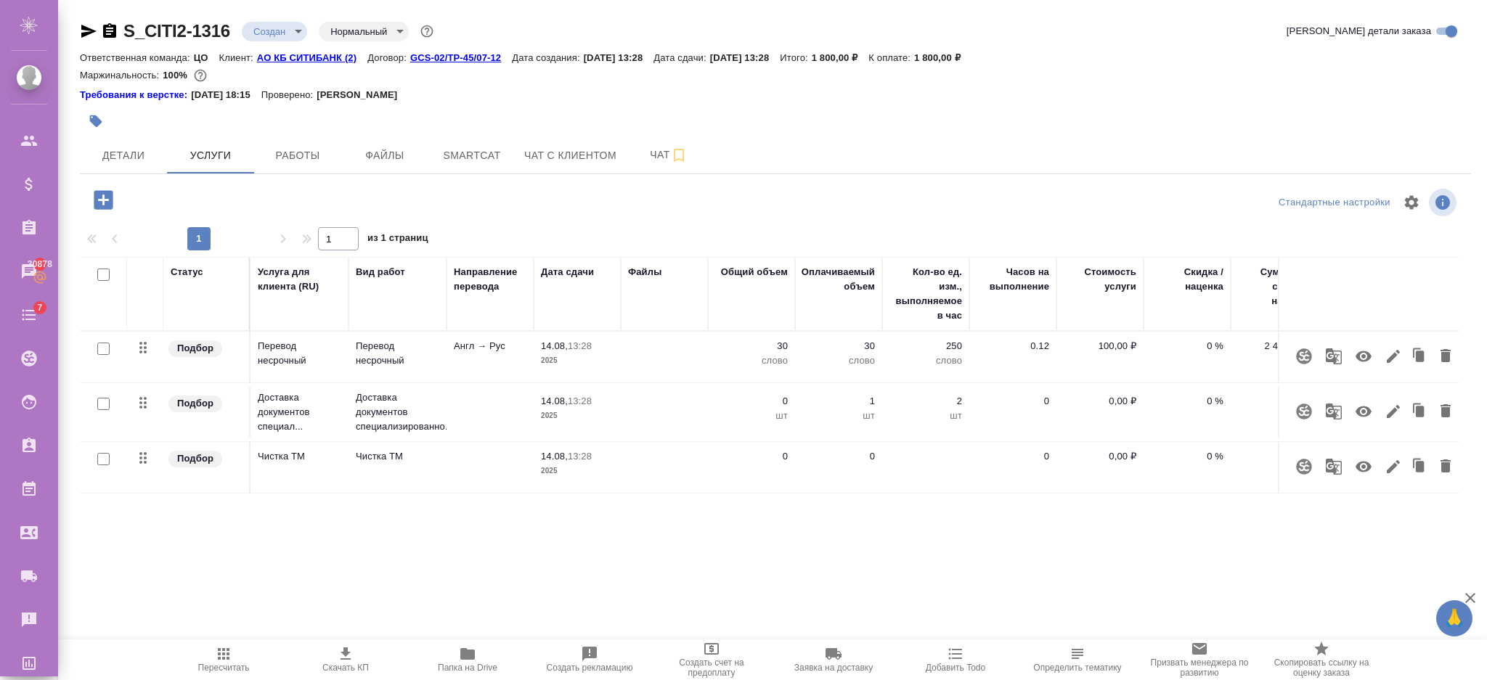
click at [466, 536] on div "Статус Услуга для клиента (RU) Вид работ Направление перевода Дата сдачи Файлы …" at bounding box center [770, 413] width 1380 height 312
click at [101, 196] on icon "button" at bounding box center [103, 199] width 19 height 19
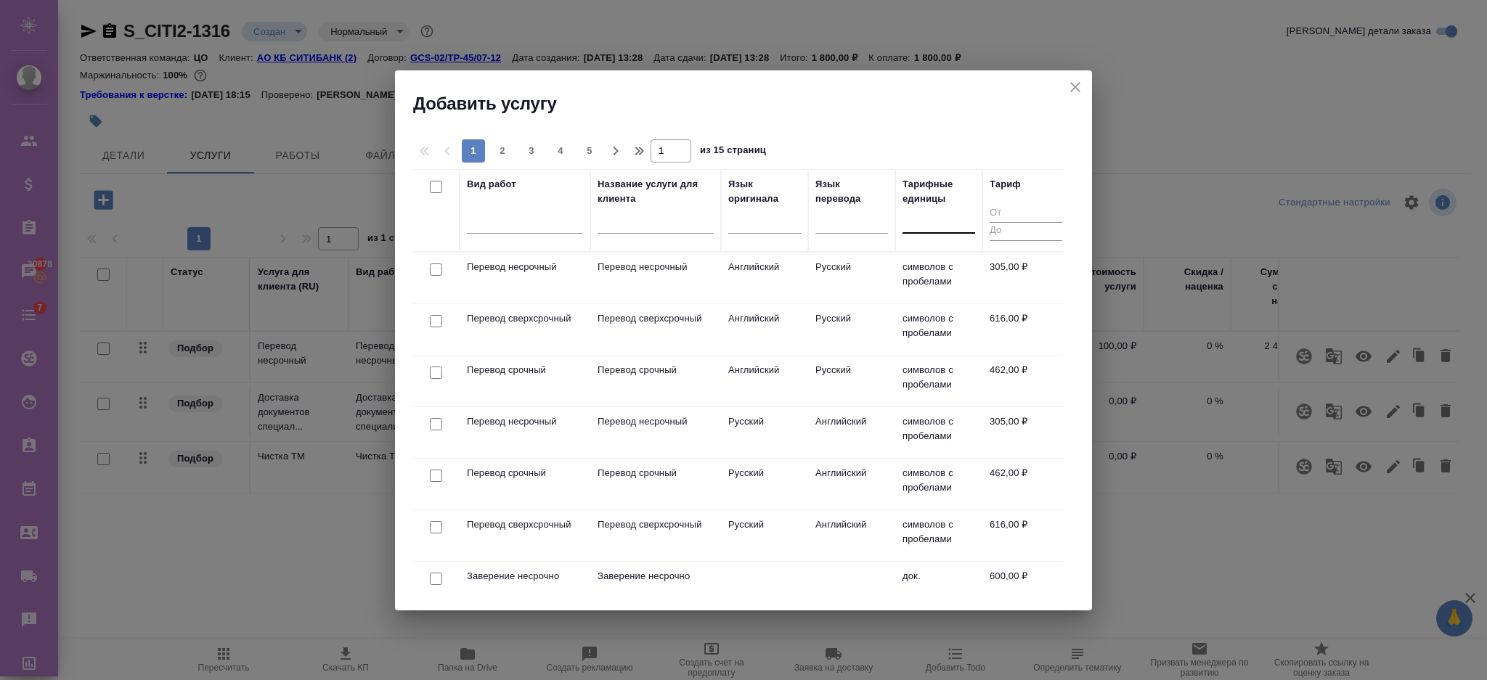
click at [909, 224] on div at bounding box center [939, 218] width 73 height 21
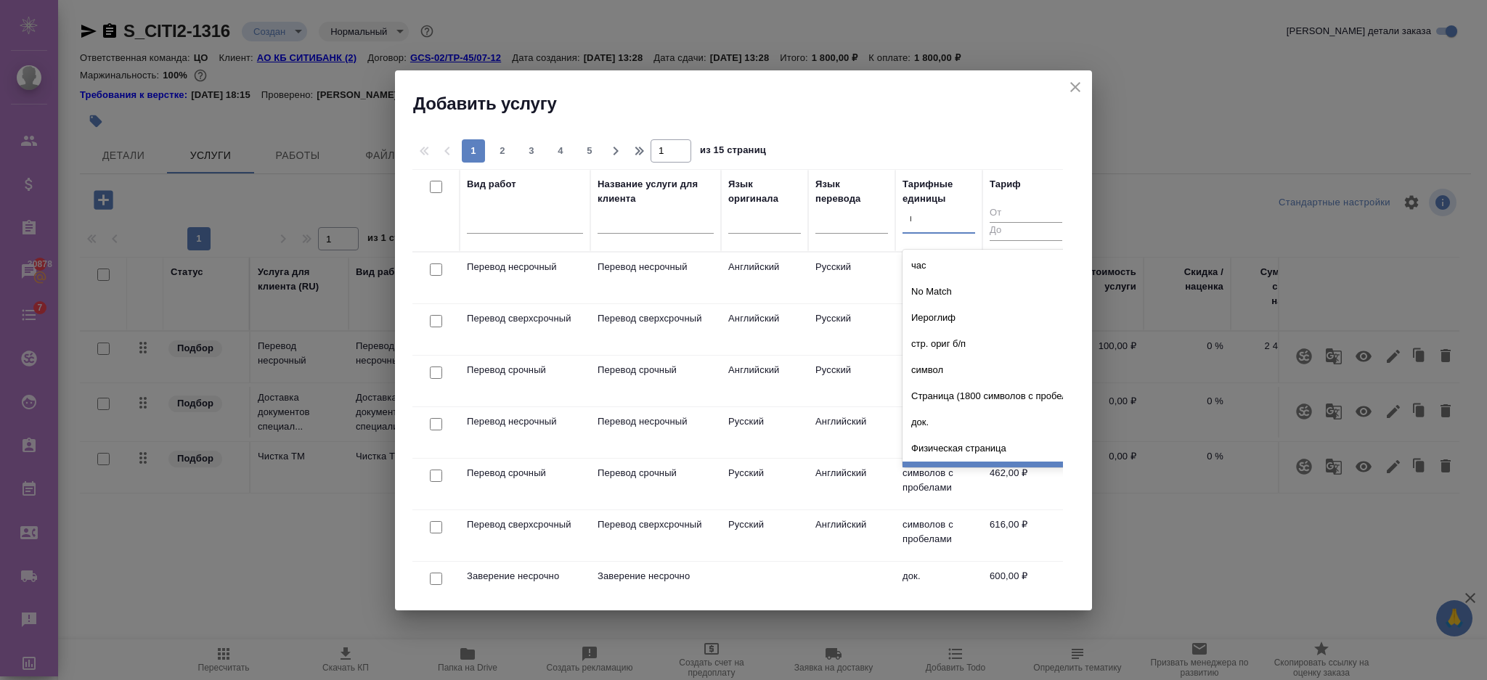
type input "не"
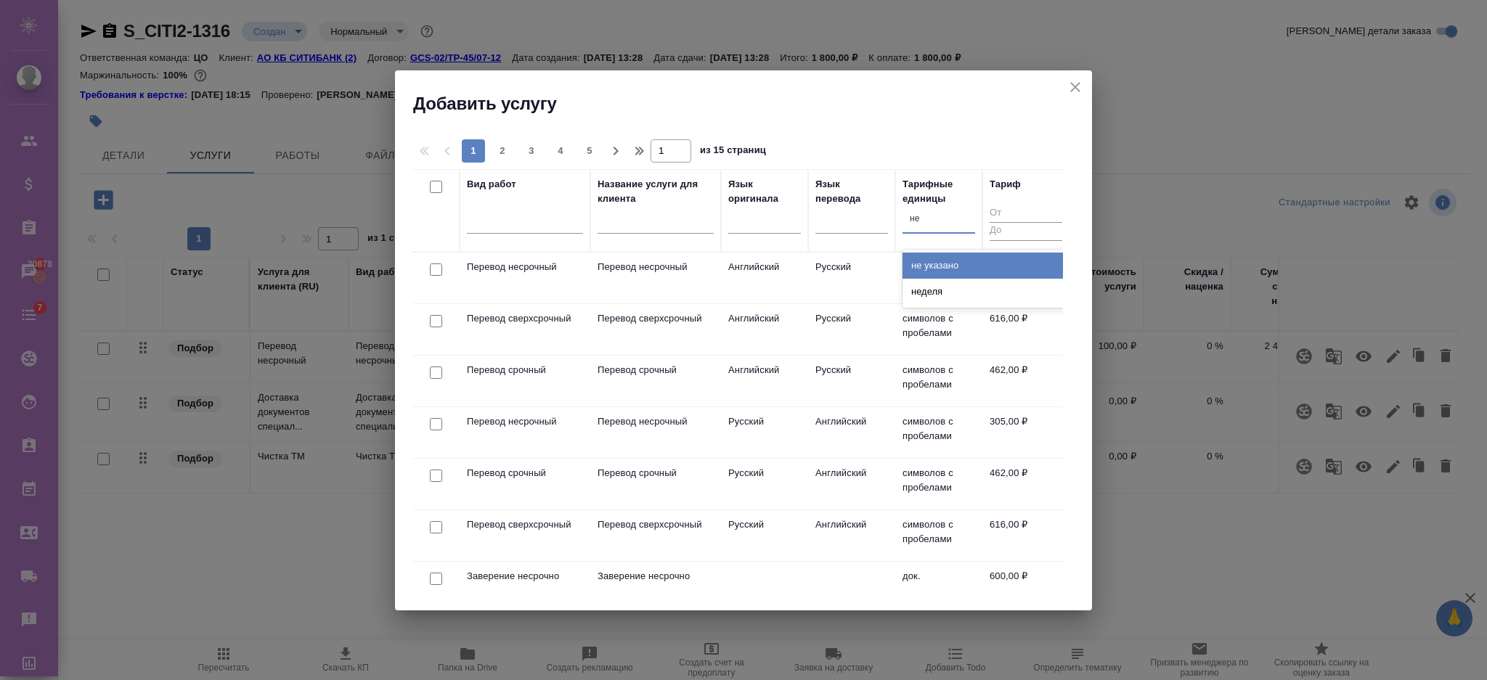
click at [940, 257] on div "не указано" at bounding box center [1012, 266] width 218 height 26
click at [1070, 83] on icon "close" at bounding box center [1075, 86] width 17 height 17
